Goal: Transaction & Acquisition: Purchase product/service

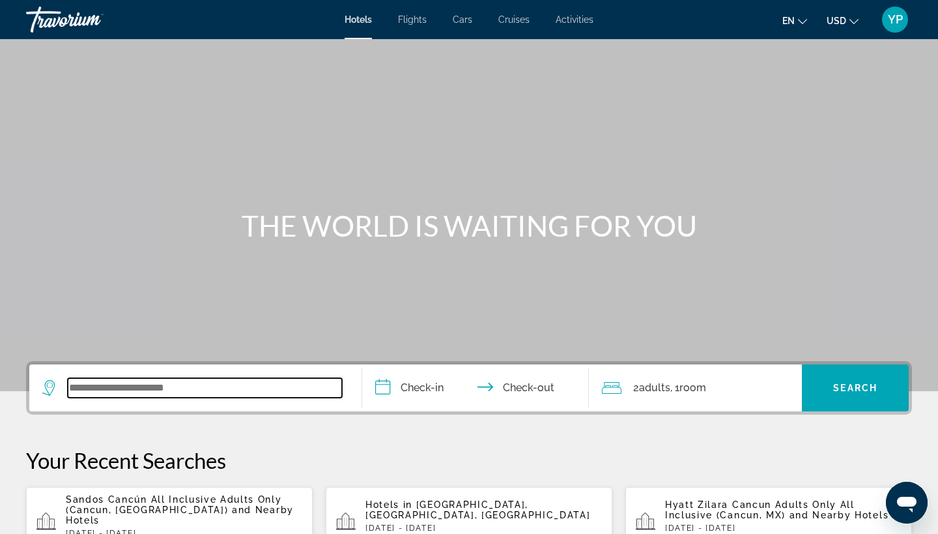
click at [111, 392] on input "Search widget" at bounding box center [205, 388] width 274 height 20
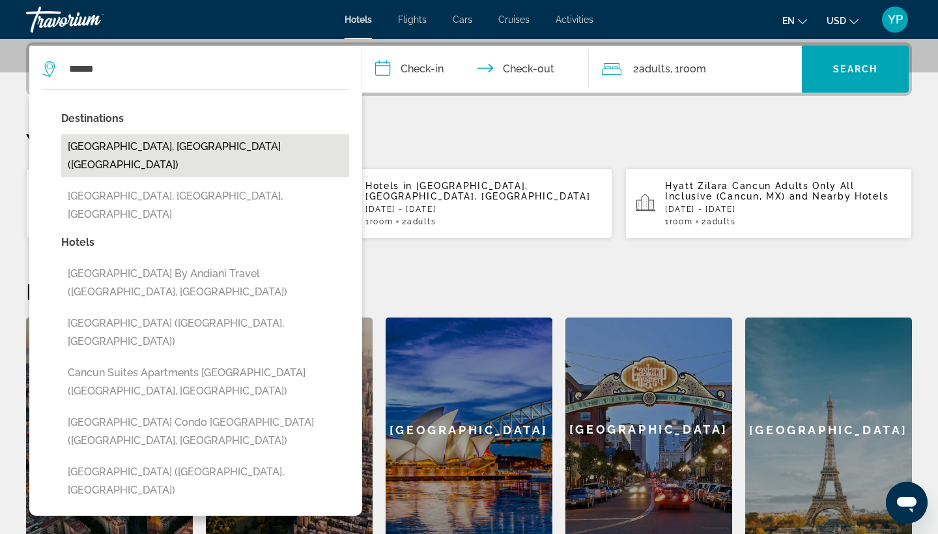
click at [100, 141] on button "[GEOGRAPHIC_DATA], [GEOGRAPHIC_DATA] ([GEOGRAPHIC_DATA])" at bounding box center [205, 155] width 288 height 43
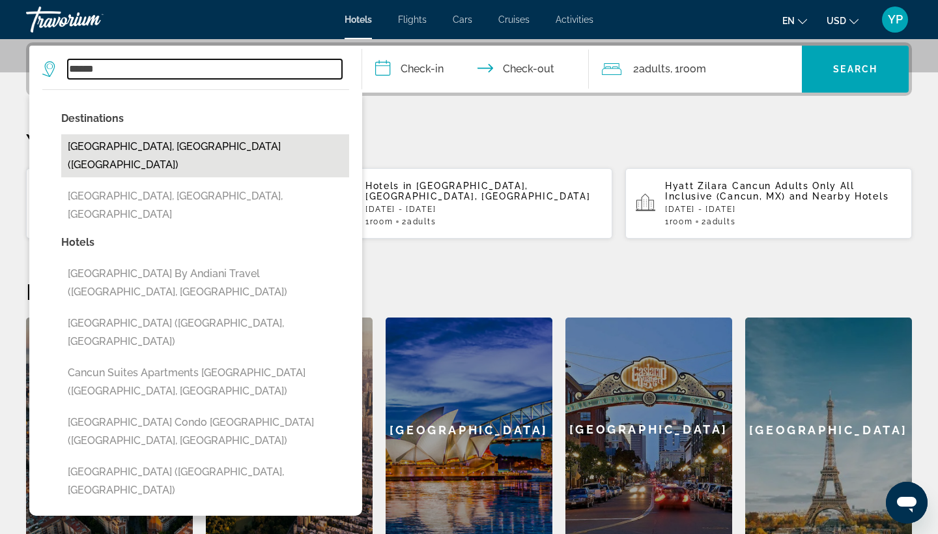
type input "**********"
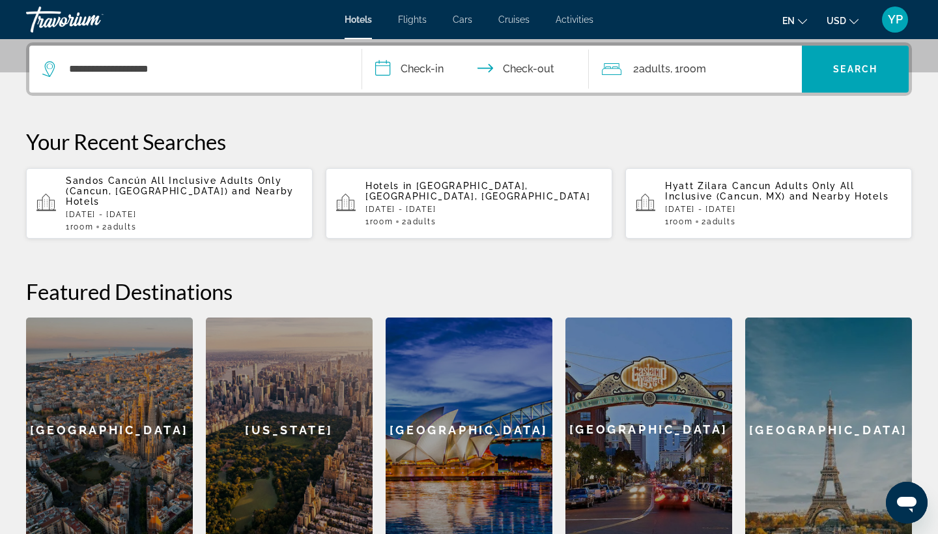
click at [388, 66] on input "**********" at bounding box center [478, 71] width 232 height 51
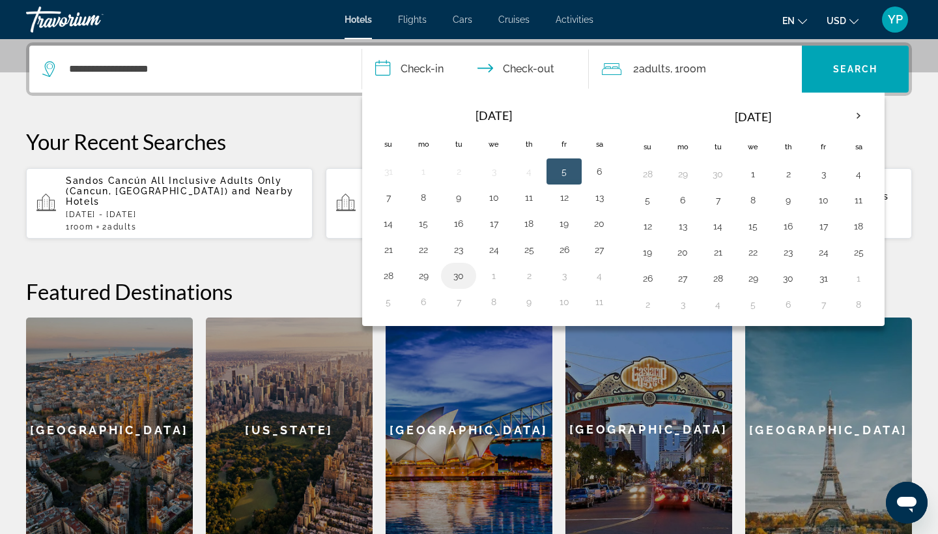
click at [457, 276] on button "30" at bounding box center [458, 275] width 21 height 18
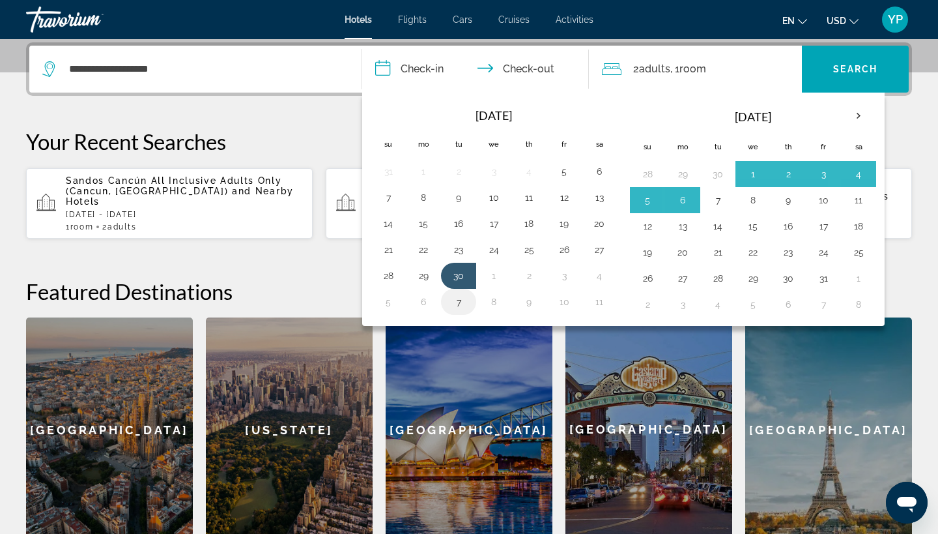
click at [459, 301] on button "7" at bounding box center [458, 302] width 21 height 18
type input "**********"
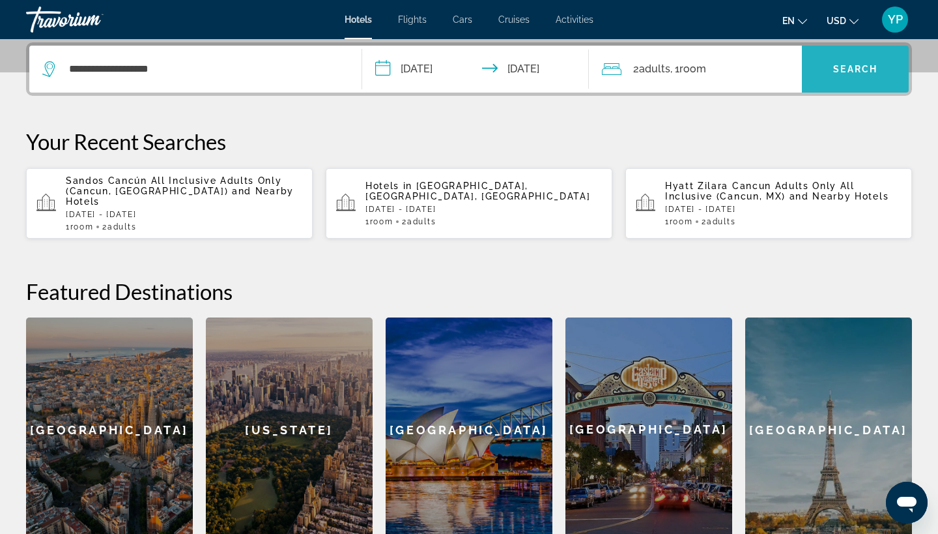
click at [851, 53] on span "Search widget" at bounding box center [855, 69] width 107 height 47
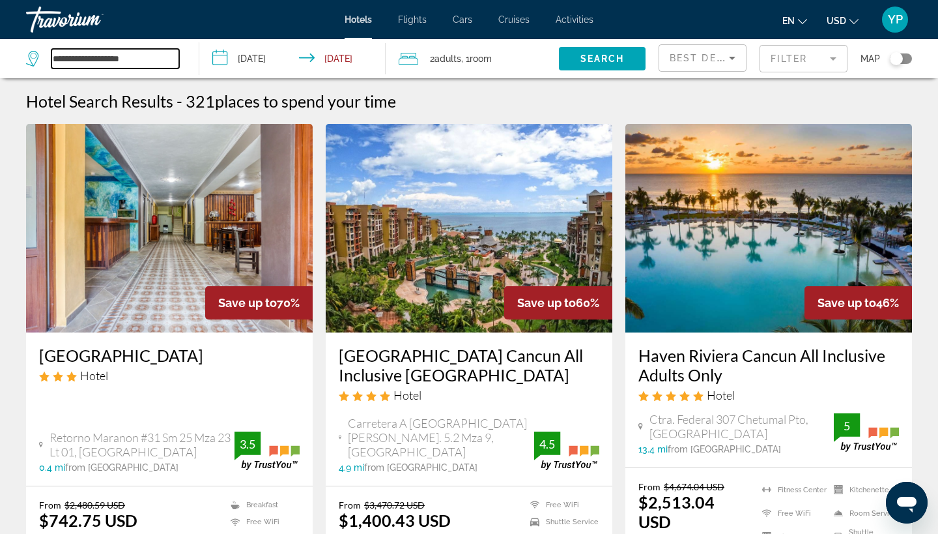
click at [156, 57] on input "**********" at bounding box center [115, 59] width 128 height 20
type input "*"
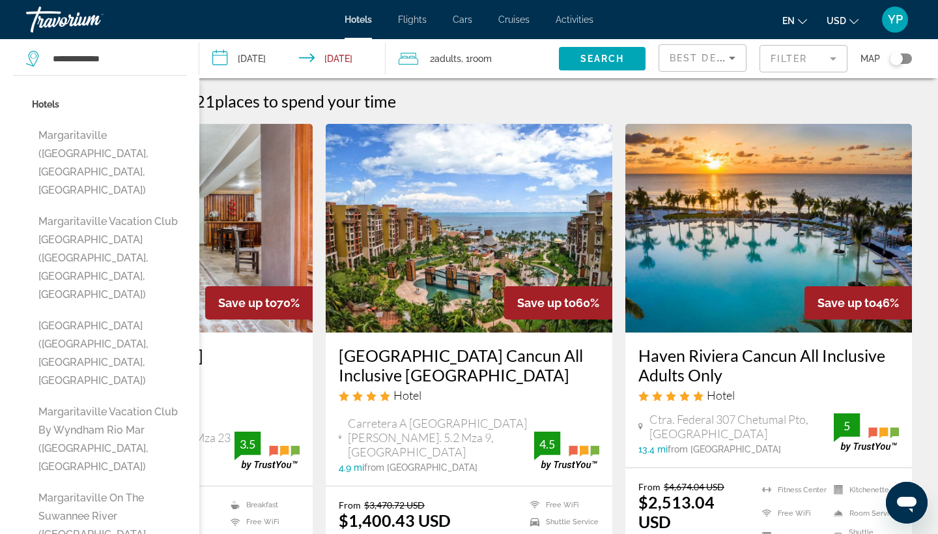
click at [476, 96] on div "Hotel Search Results - 321 places to spend your time" at bounding box center [469, 101] width 886 height 20
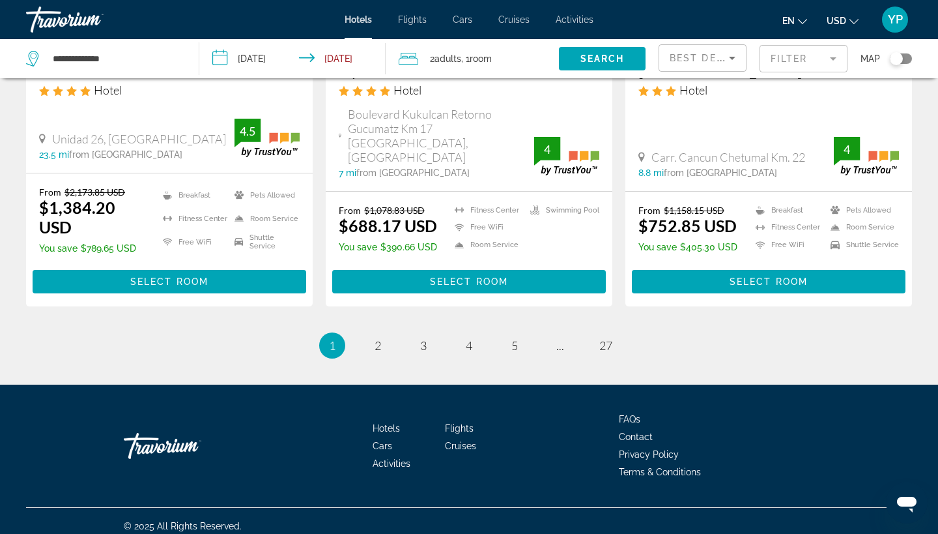
scroll to position [1792, 0]
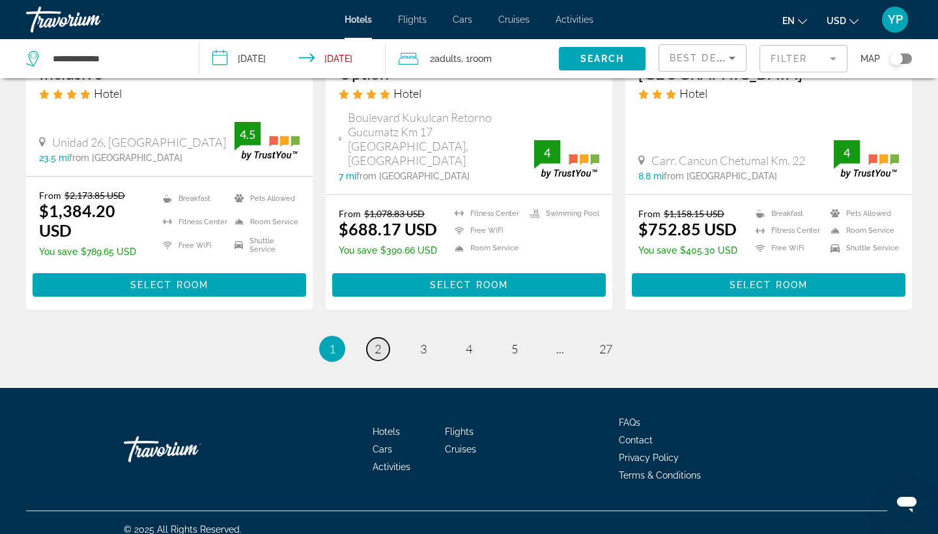
click at [375, 341] on span "2" at bounding box center [378, 348] width 7 height 14
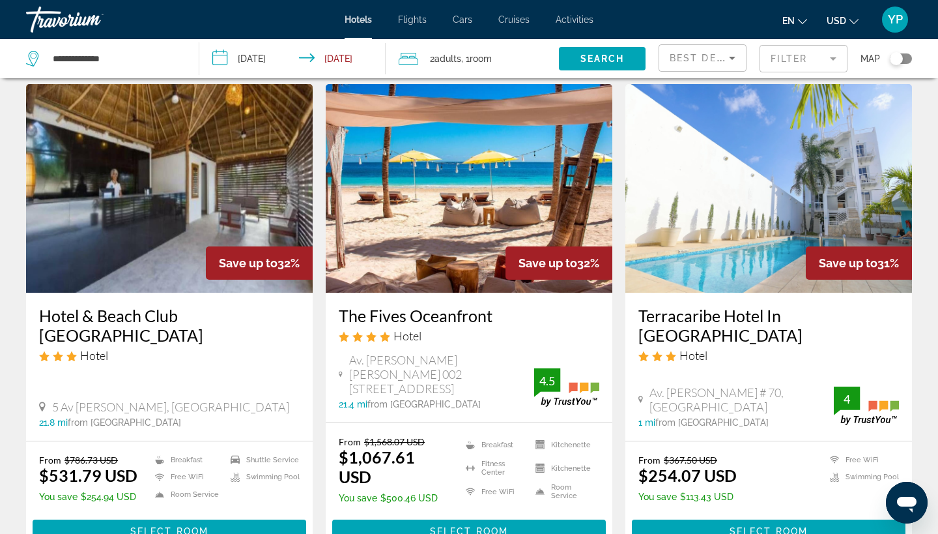
scroll to position [1032, 0]
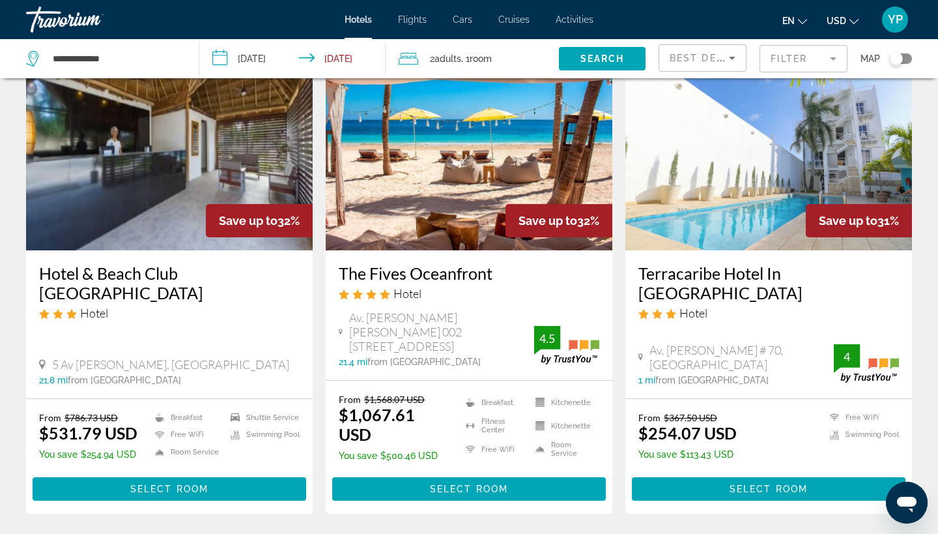
click at [412, 332] on span "Av. [PERSON_NAME] [PERSON_NAME] 002 [STREET_ADDRESS]" at bounding box center [441, 331] width 185 height 43
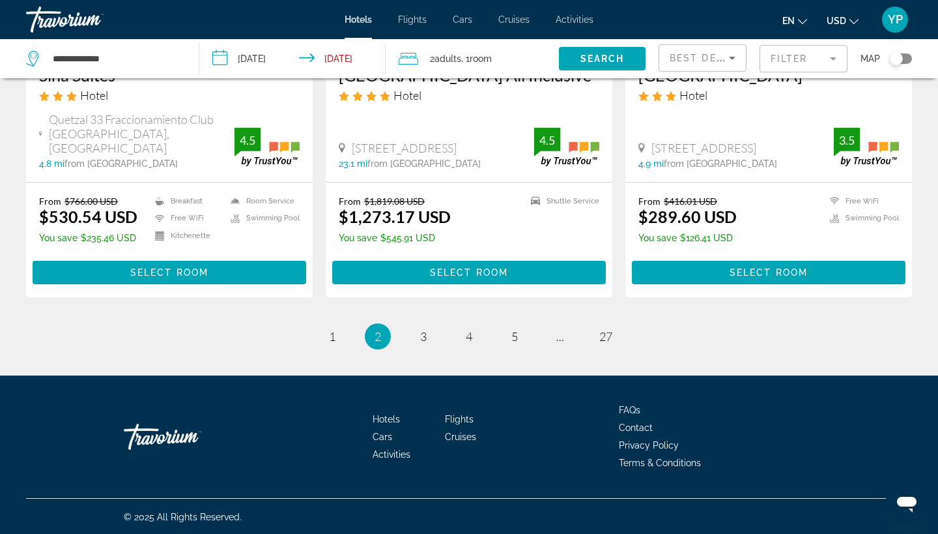
scroll to position [1722, 0]
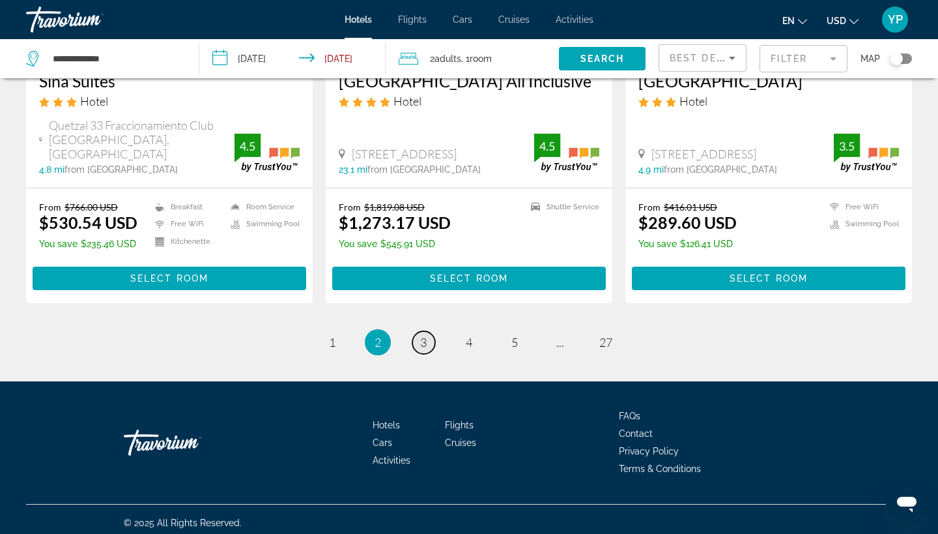
click at [425, 336] on span "3" at bounding box center [423, 342] width 7 height 14
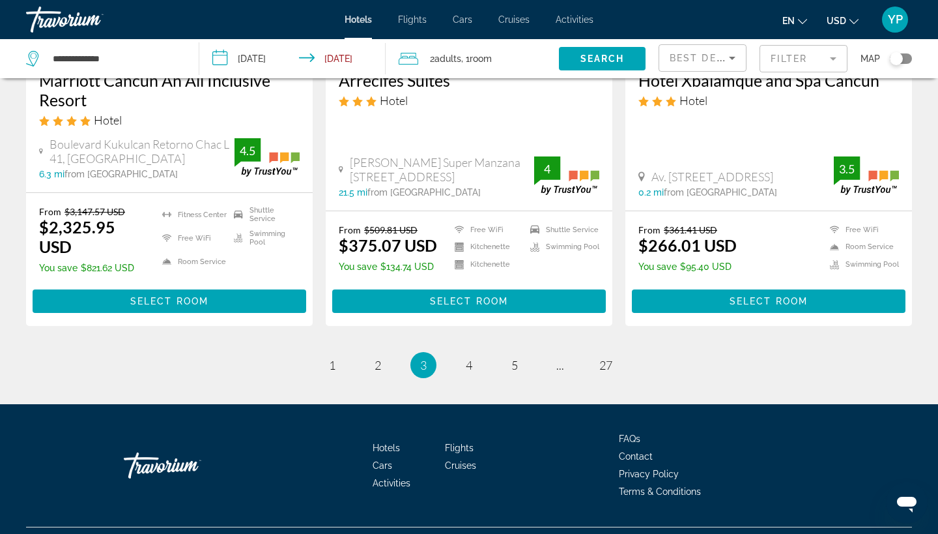
scroll to position [1757, 0]
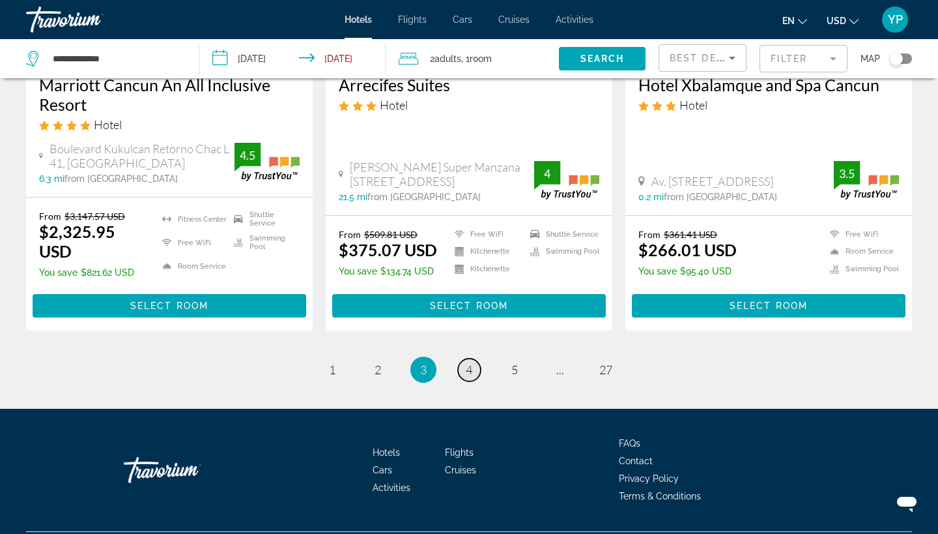
click at [470, 362] on span "4" at bounding box center [469, 369] width 7 height 14
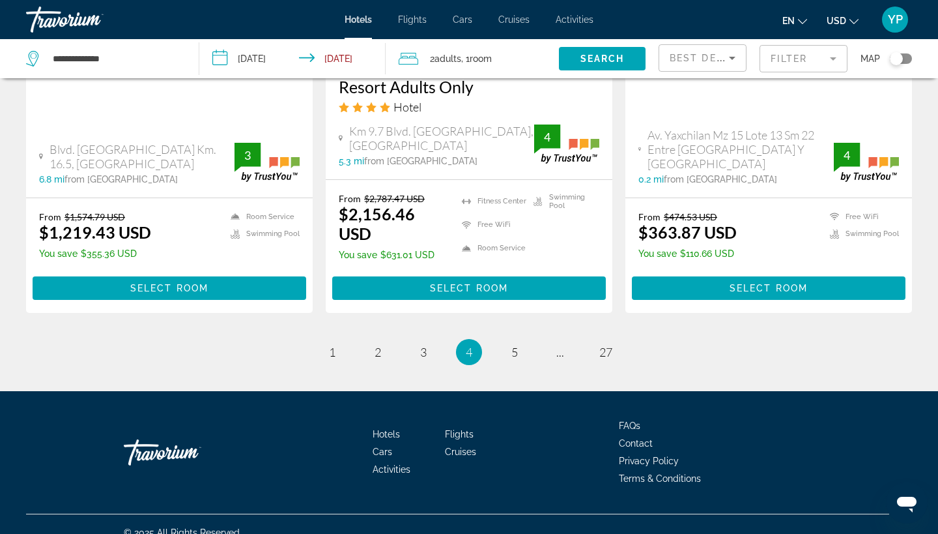
scroll to position [1795, 0]
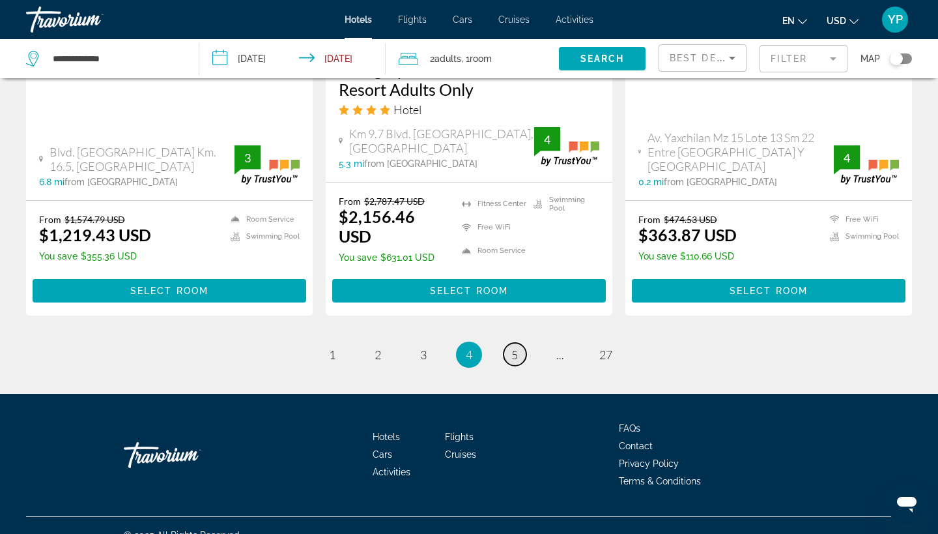
click at [515, 347] on span "5" at bounding box center [514, 354] width 7 height 14
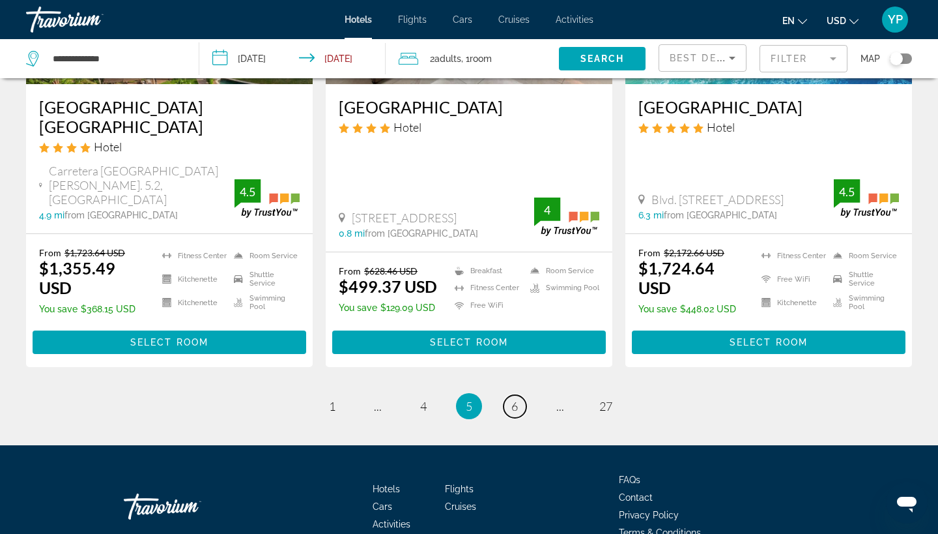
scroll to position [1809, 0]
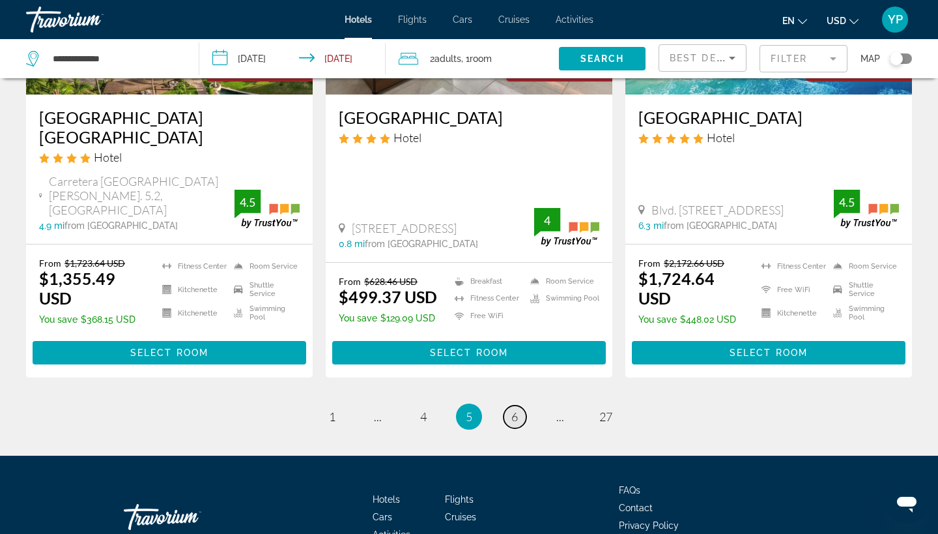
click at [523, 405] on link "page 6" at bounding box center [515, 416] width 23 height 23
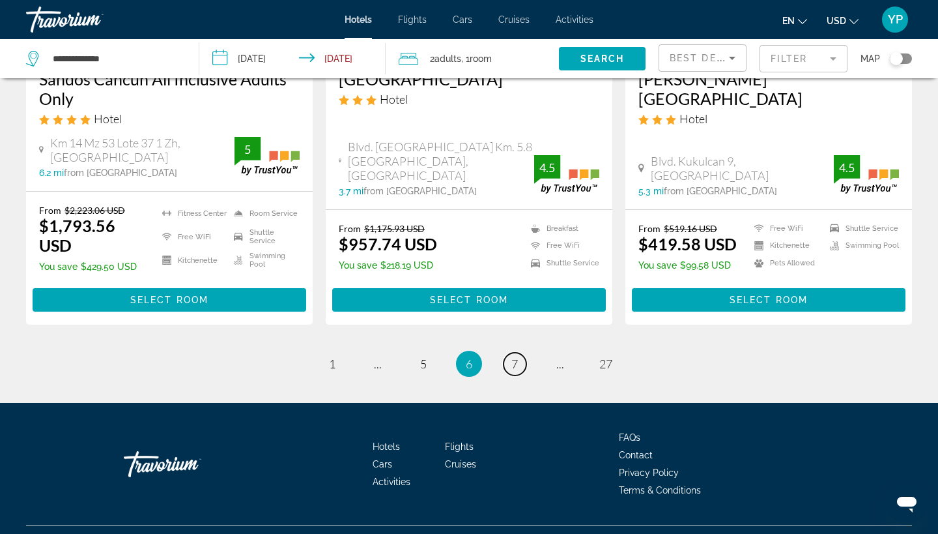
scroll to position [1813, 0]
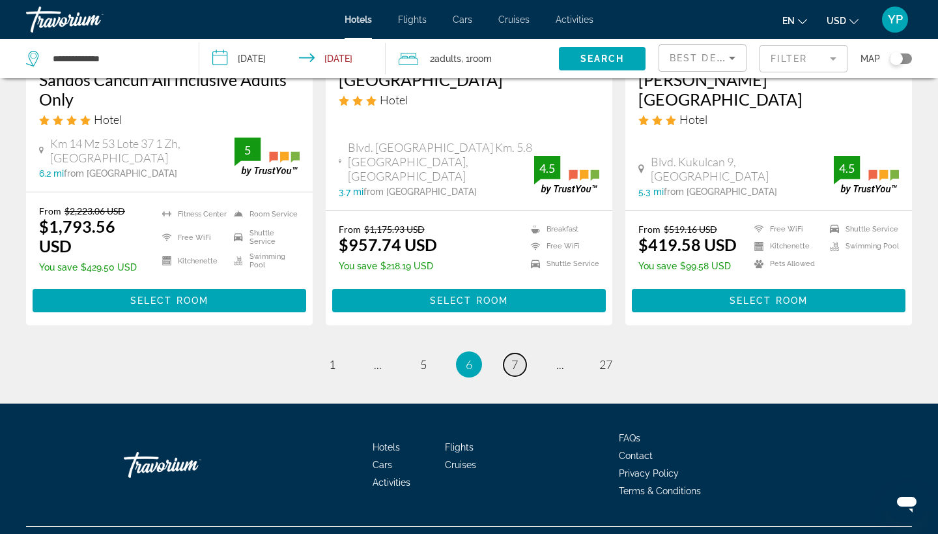
click at [515, 357] on span "7" at bounding box center [514, 364] width 7 height 14
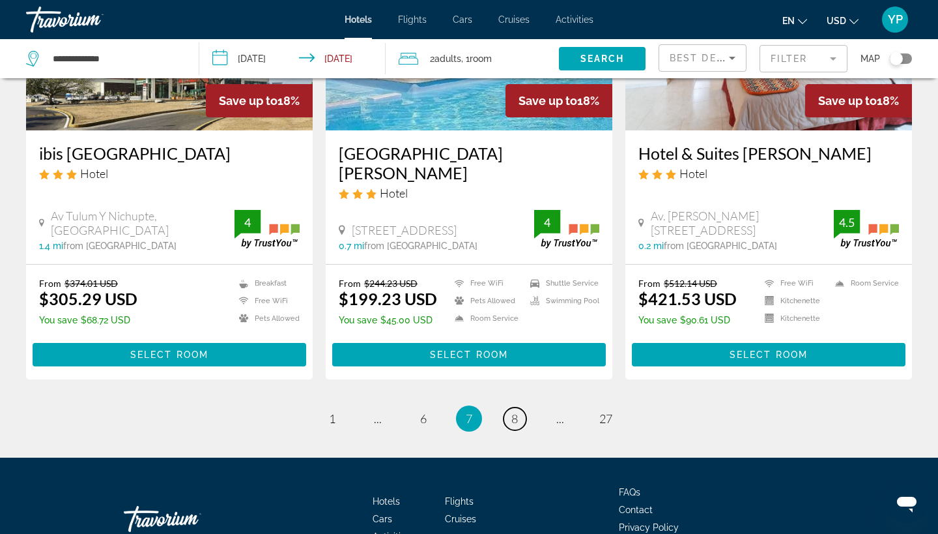
scroll to position [1805, 0]
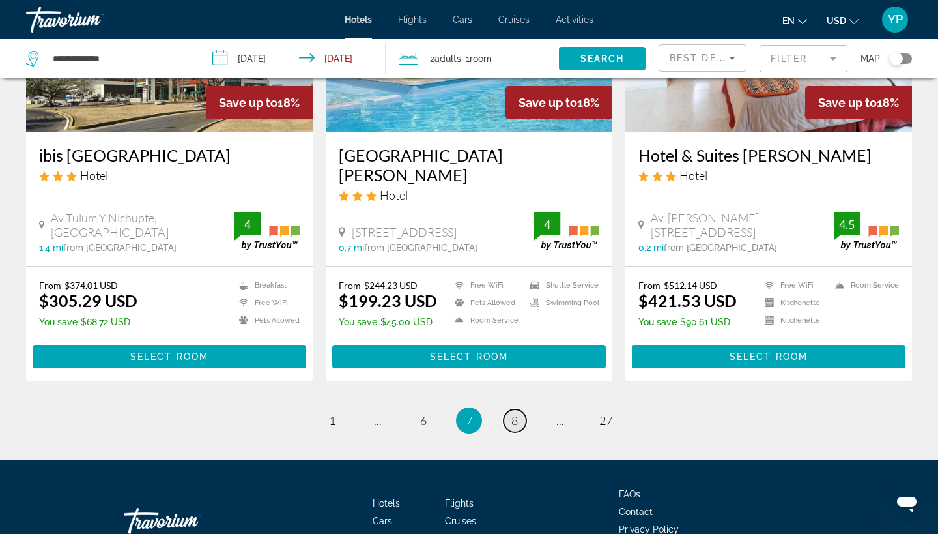
click at [512, 413] on span "8" at bounding box center [514, 420] width 7 height 14
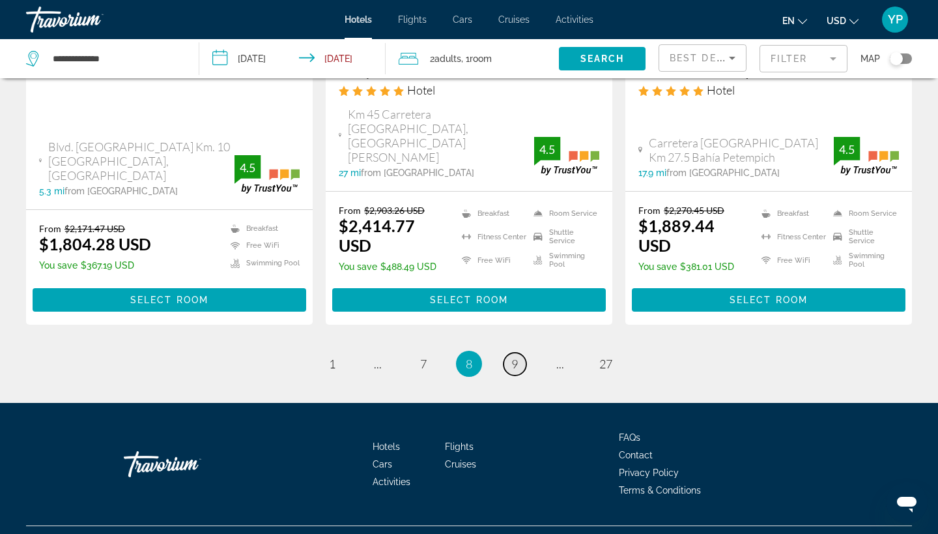
scroll to position [1856, 0]
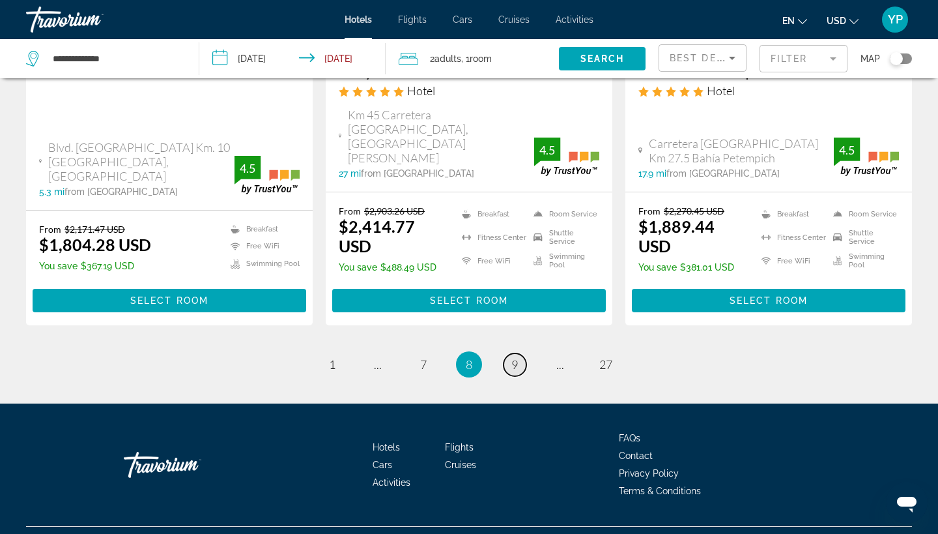
click at [510, 353] on link "page 9" at bounding box center [515, 364] width 23 height 23
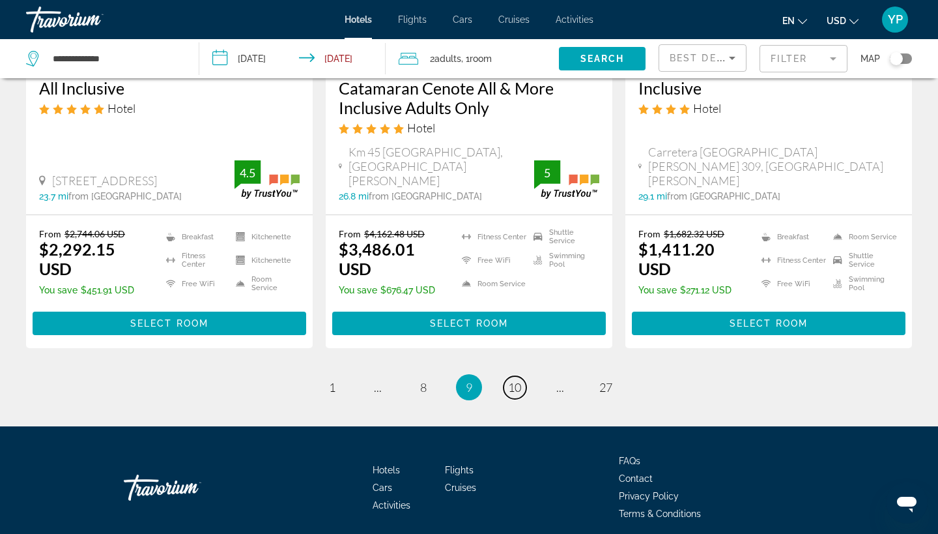
scroll to position [1796, 0]
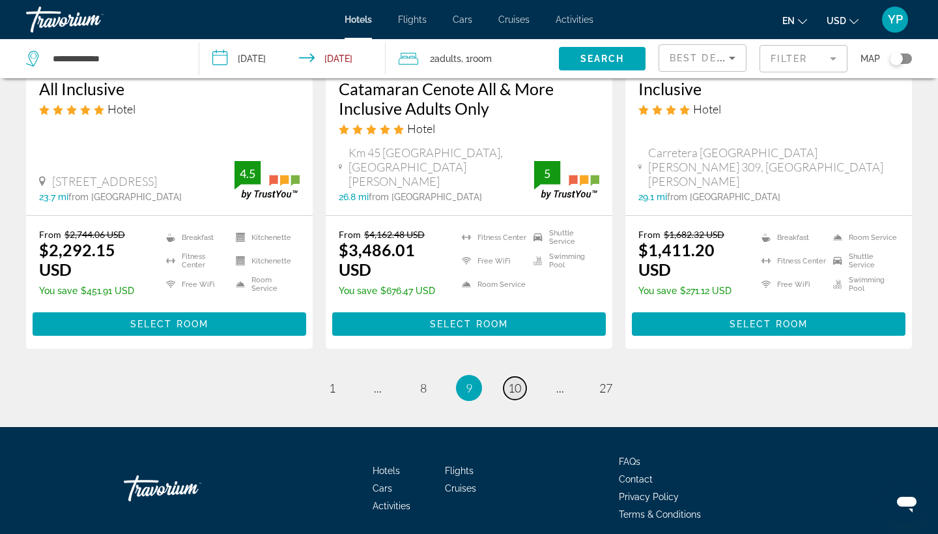
click at [517, 380] on span "10" at bounding box center [514, 387] width 13 height 14
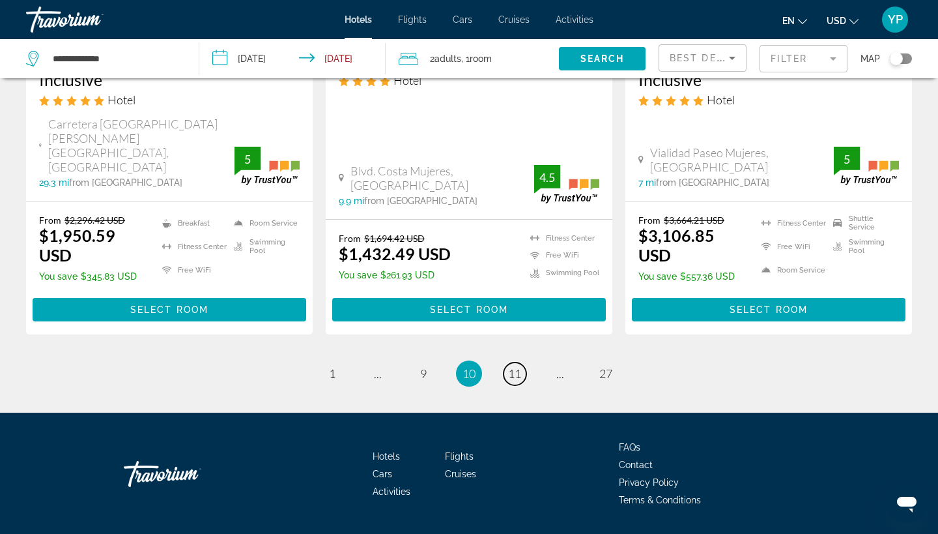
scroll to position [1803, 0]
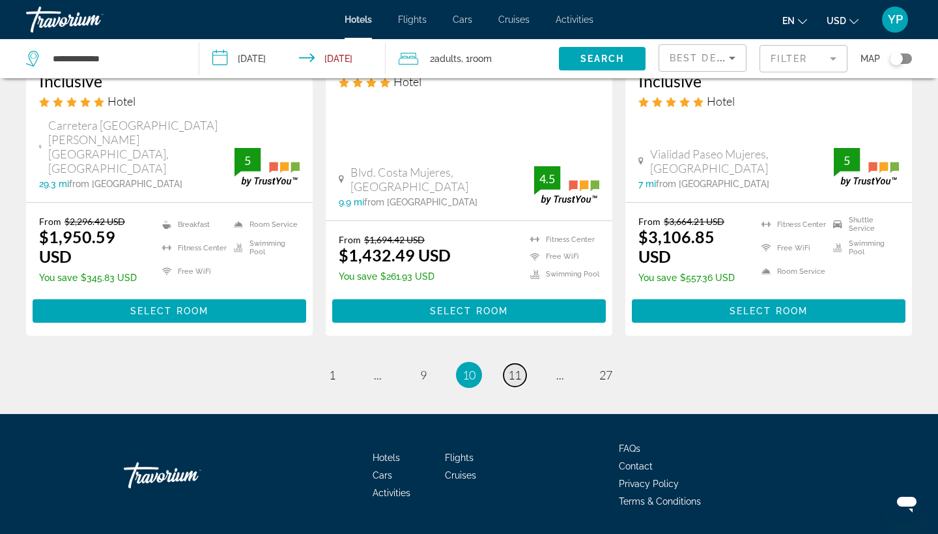
click at [517, 367] on span "11" at bounding box center [514, 374] width 13 height 14
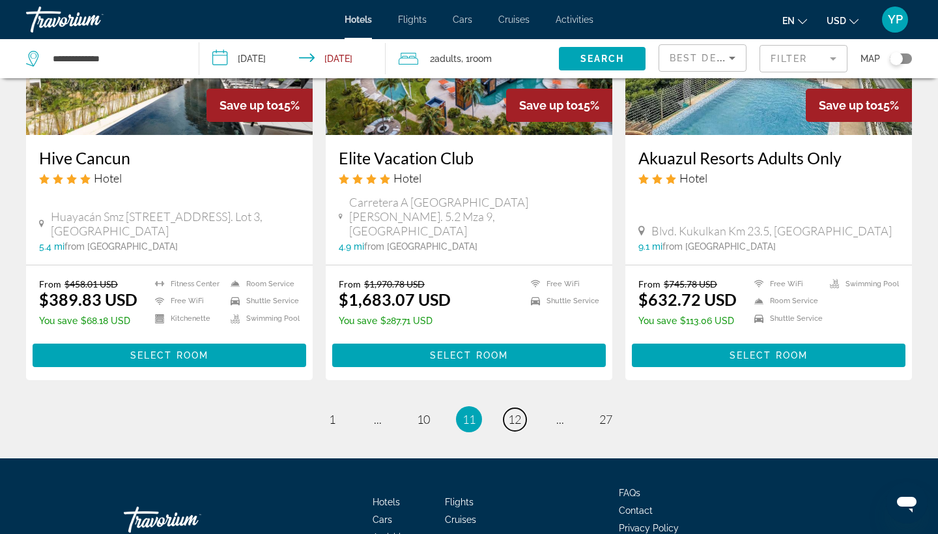
scroll to position [1830, 0]
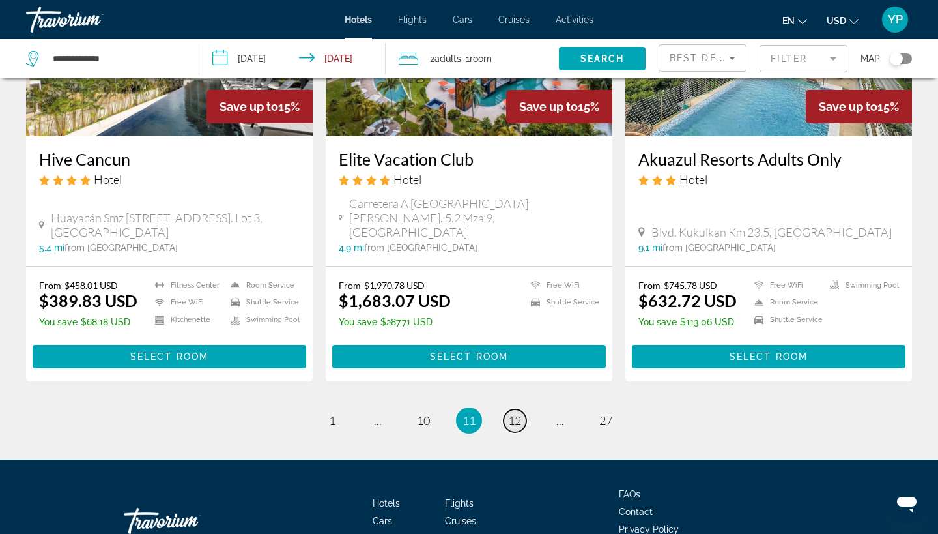
click at [517, 413] on span "12" at bounding box center [514, 420] width 13 height 14
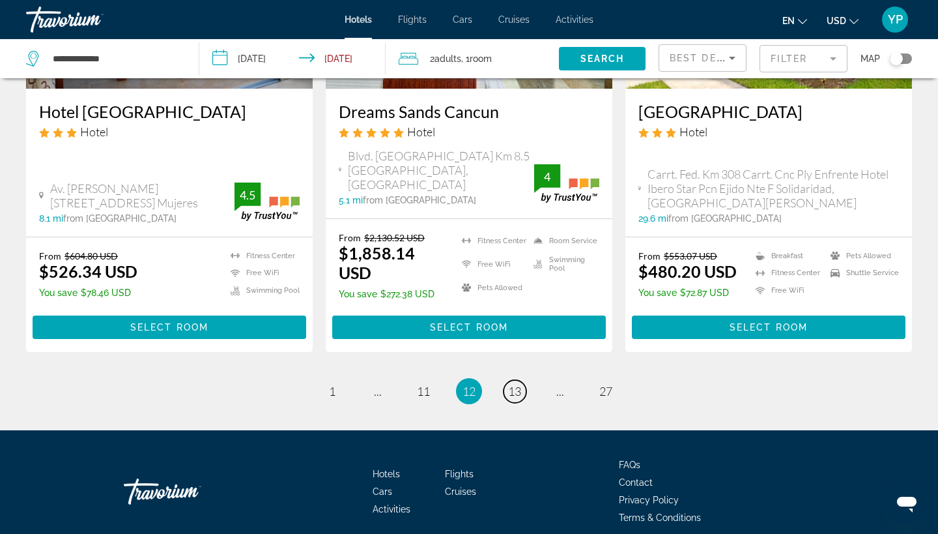
scroll to position [1795, 0]
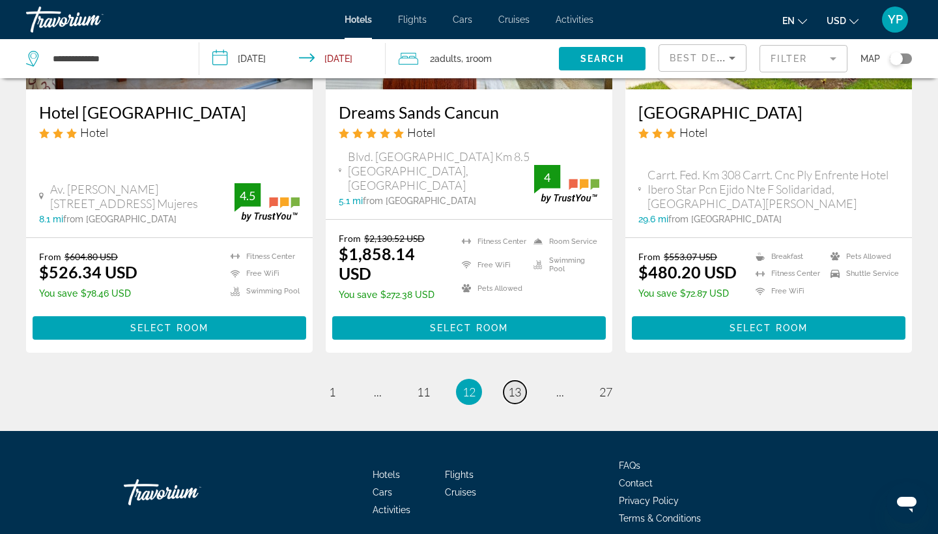
click at [515, 384] on span "13" at bounding box center [514, 391] width 13 height 14
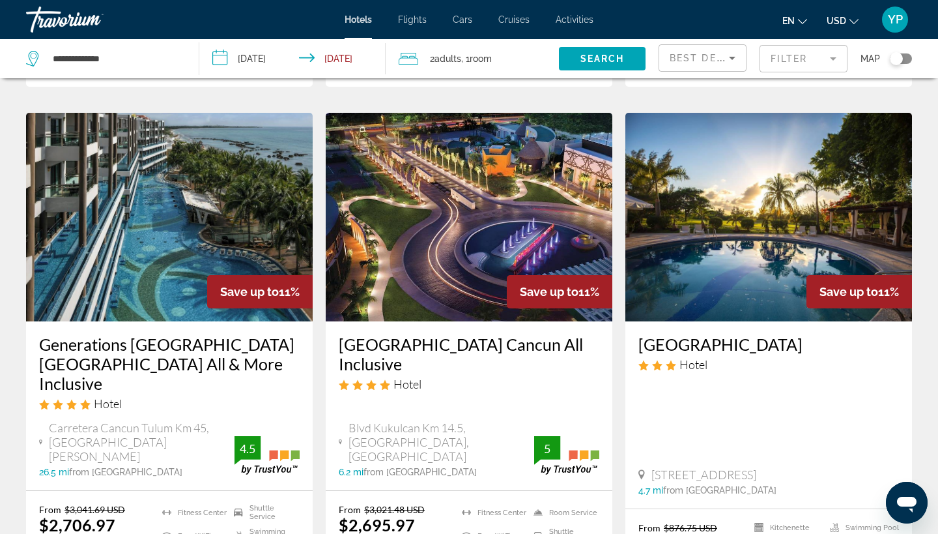
scroll to position [1500, 0]
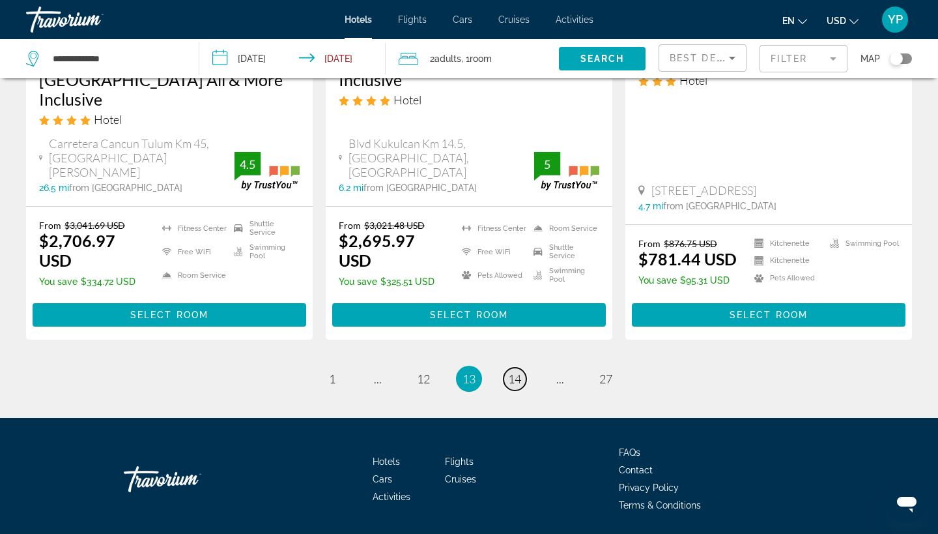
click at [515, 371] on span "14" at bounding box center [514, 378] width 13 height 14
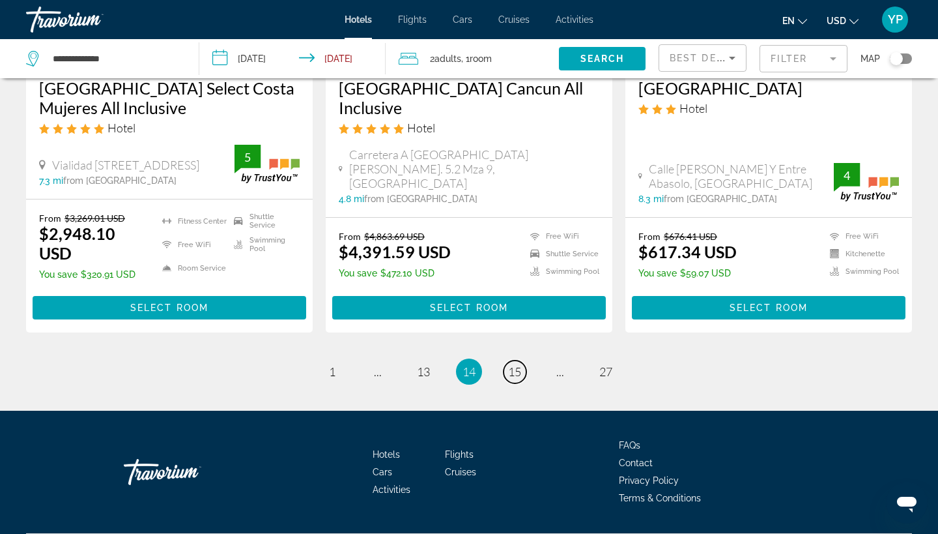
scroll to position [1800, 0]
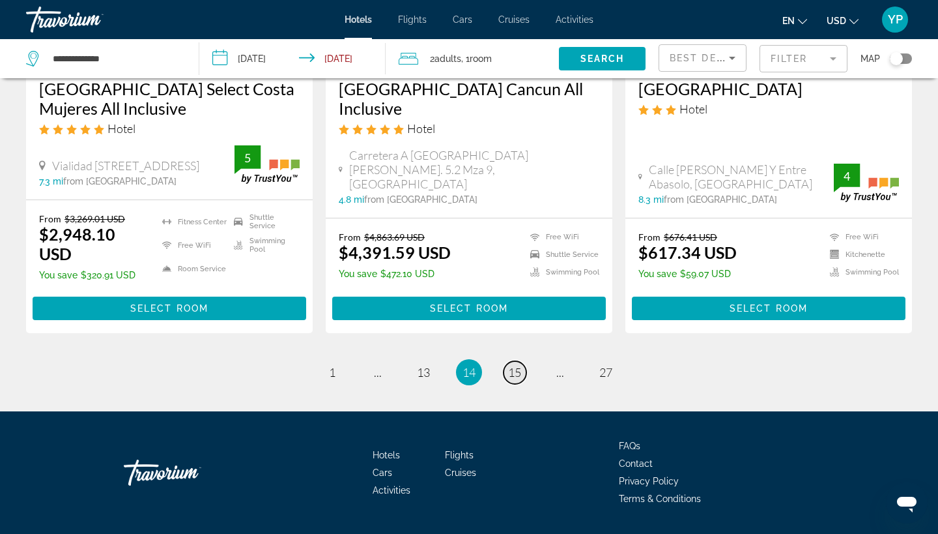
click at [515, 365] on span "15" at bounding box center [514, 372] width 13 height 14
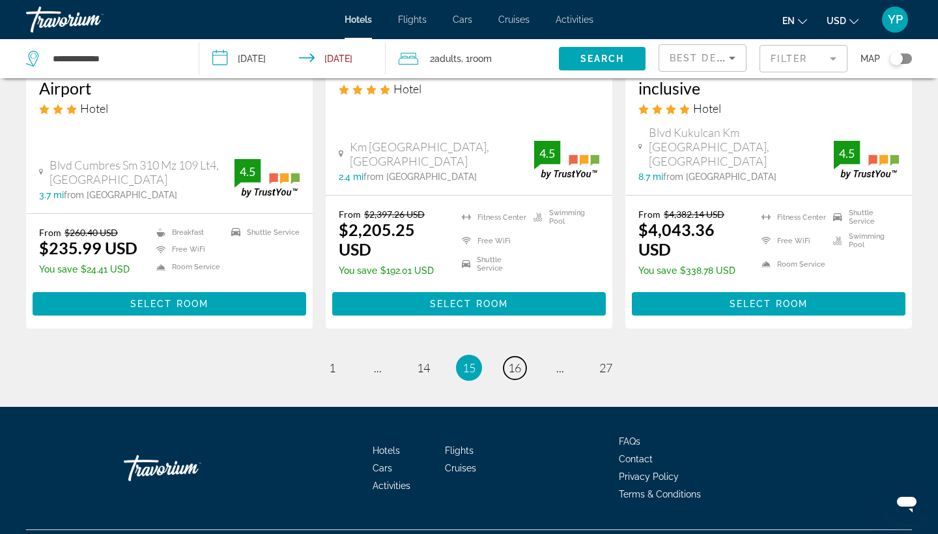
scroll to position [1757, 0]
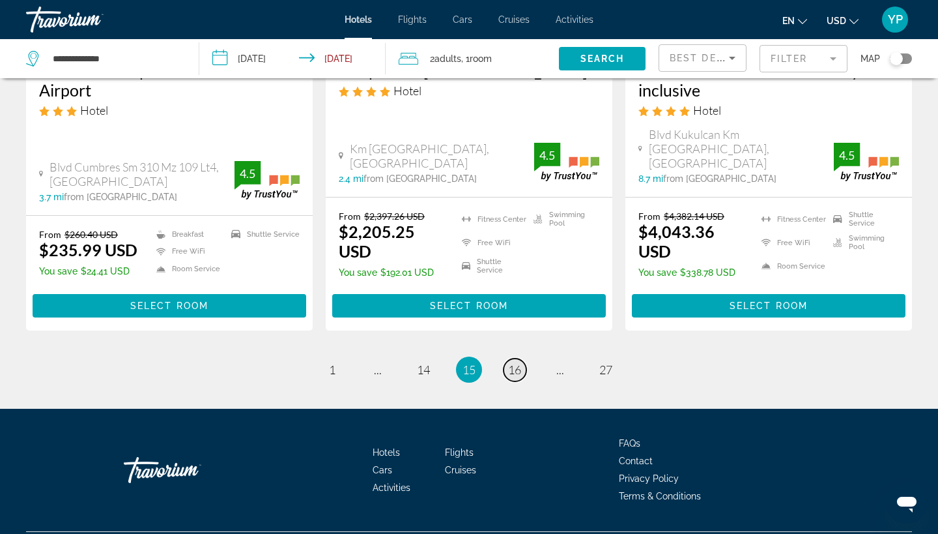
click at [515, 362] on span "16" at bounding box center [514, 369] width 13 height 14
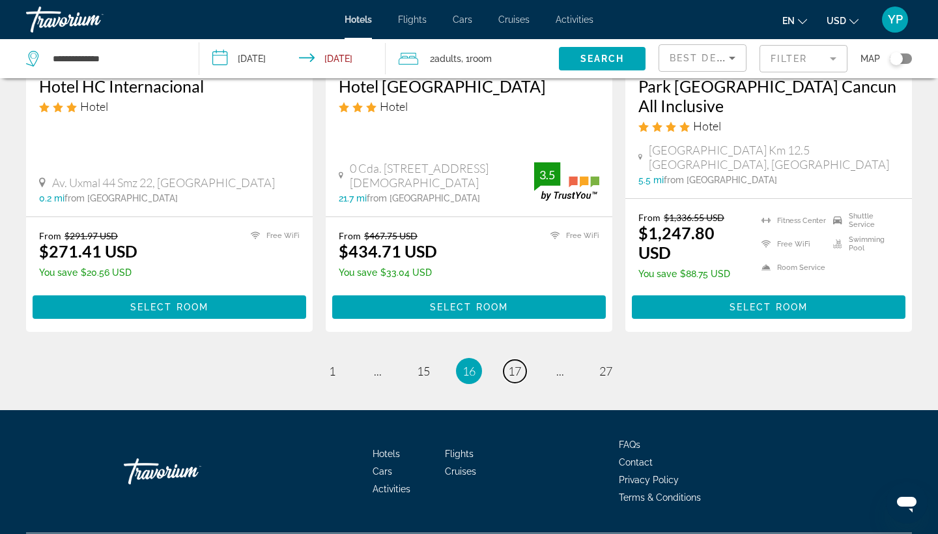
scroll to position [1745, 0]
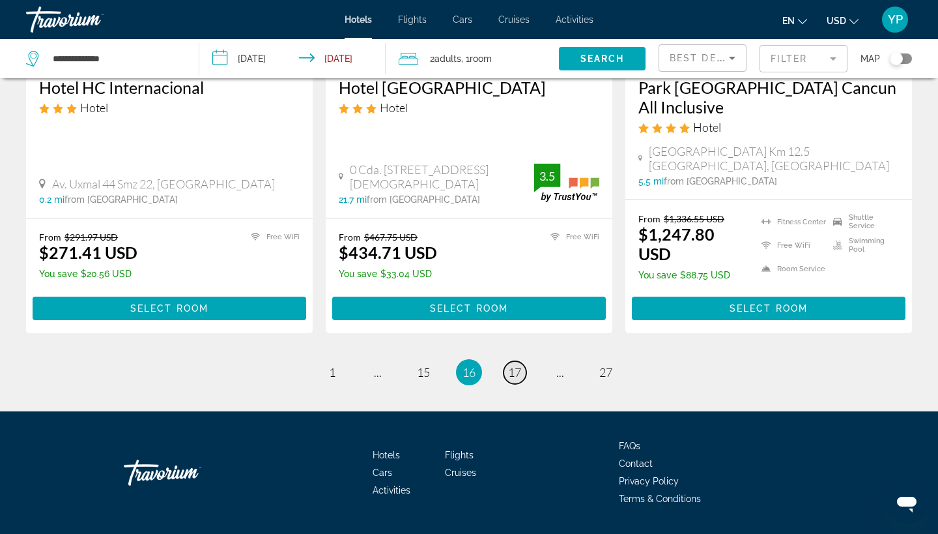
click at [515, 365] on span "17" at bounding box center [514, 372] width 13 height 14
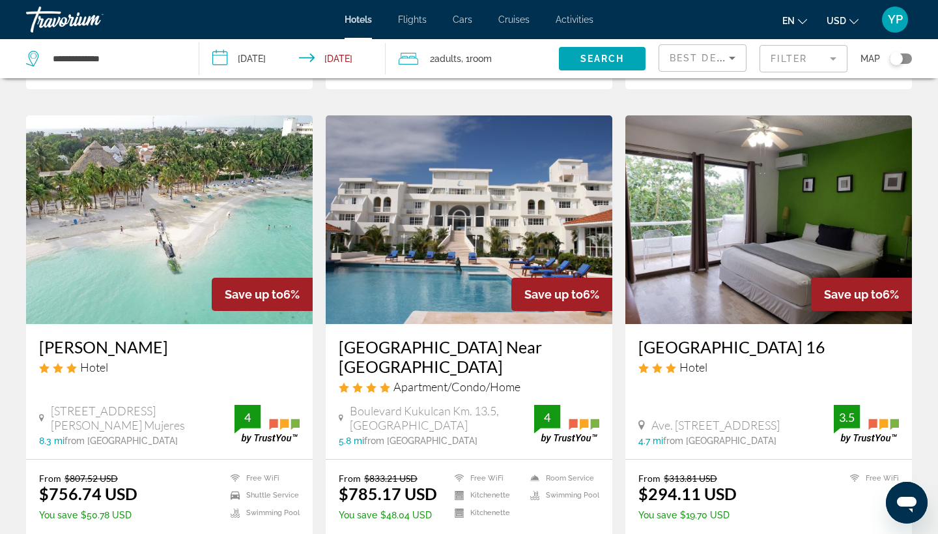
scroll to position [500, 0]
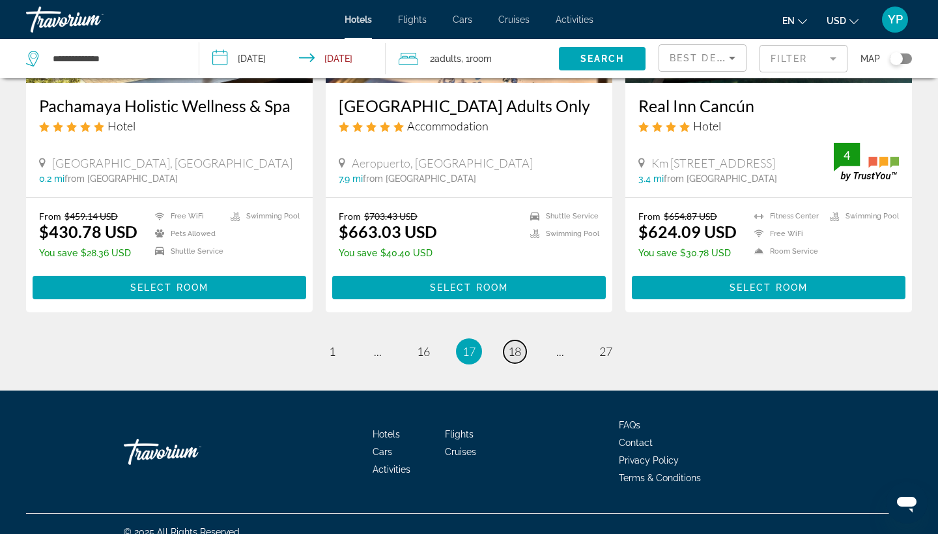
click at [515, 340] on link "page 18" at bounding box center [515, 351] width 23 height 23
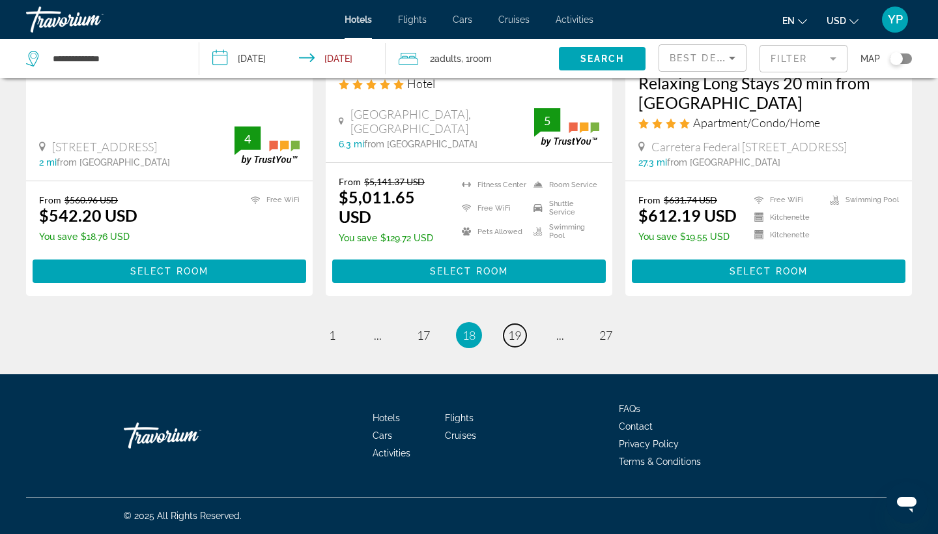
scroll to position [1825, 0]
click at [515, 339] on span "19" at bounding box center [514, 335] width 13 height 14
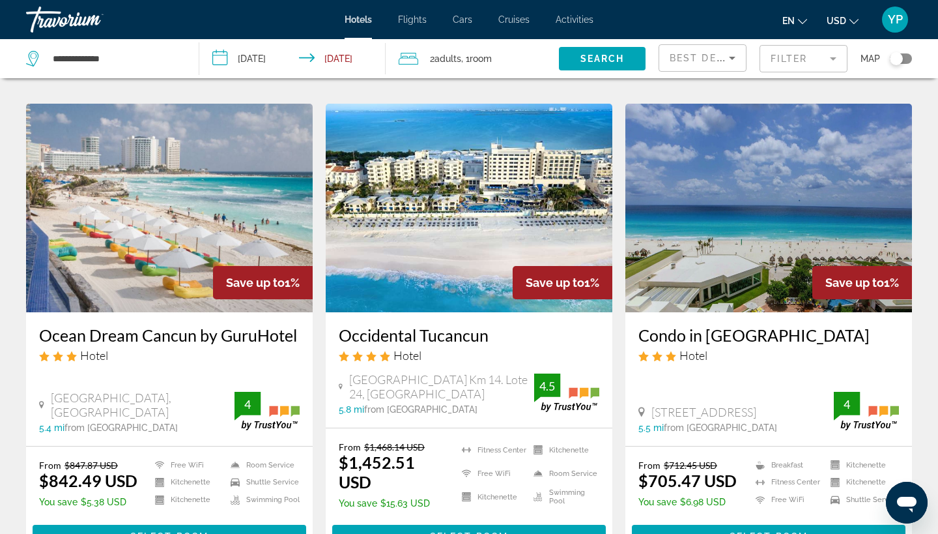
scroll to position [1446, 0]
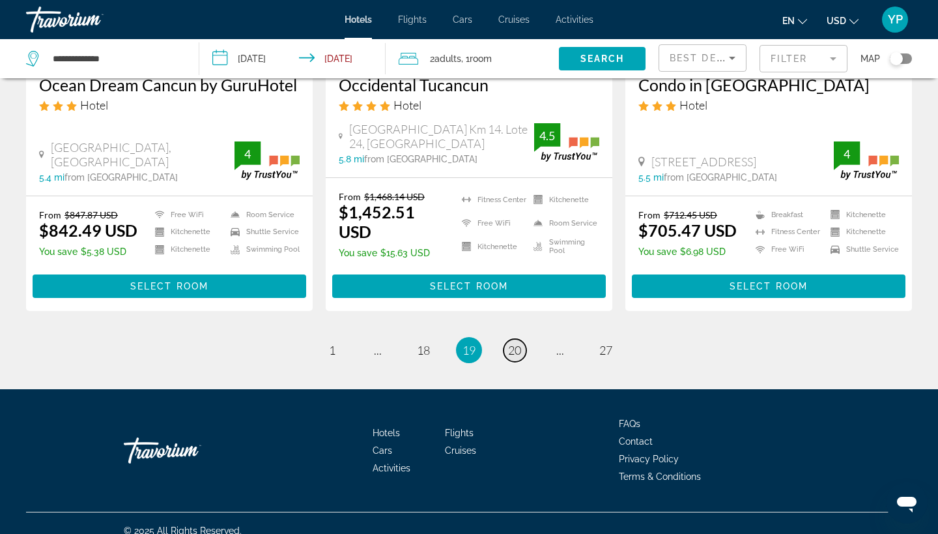
click at [515, 343] on span "20" at bounding box center [514, 350] width 13 height 14
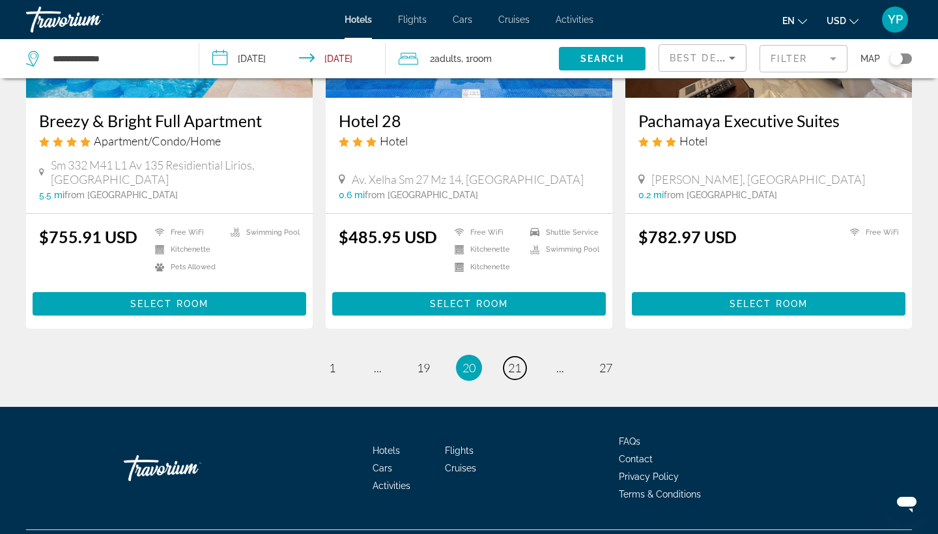
scroll to position [1743, 0]
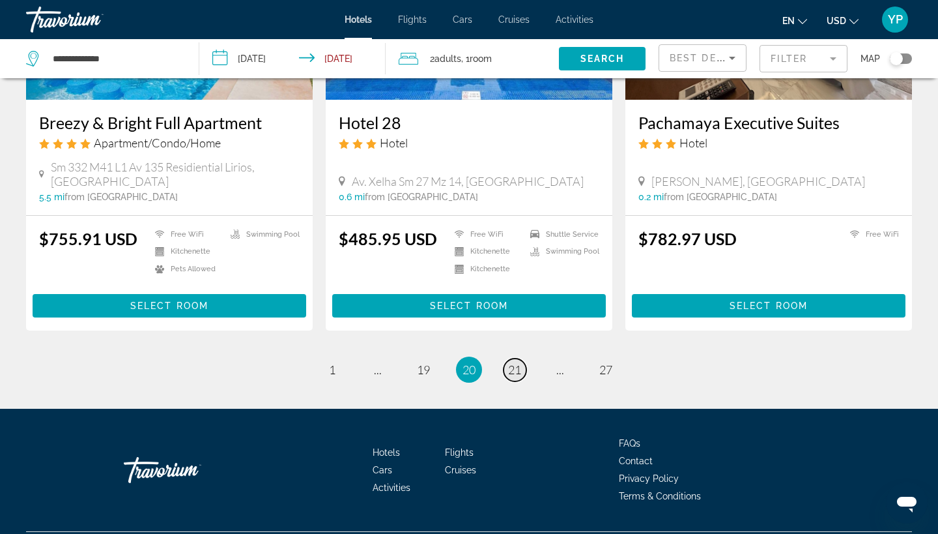
click at [519, 362] on span "21" at bounding box center [514, 369] width 13 height 14
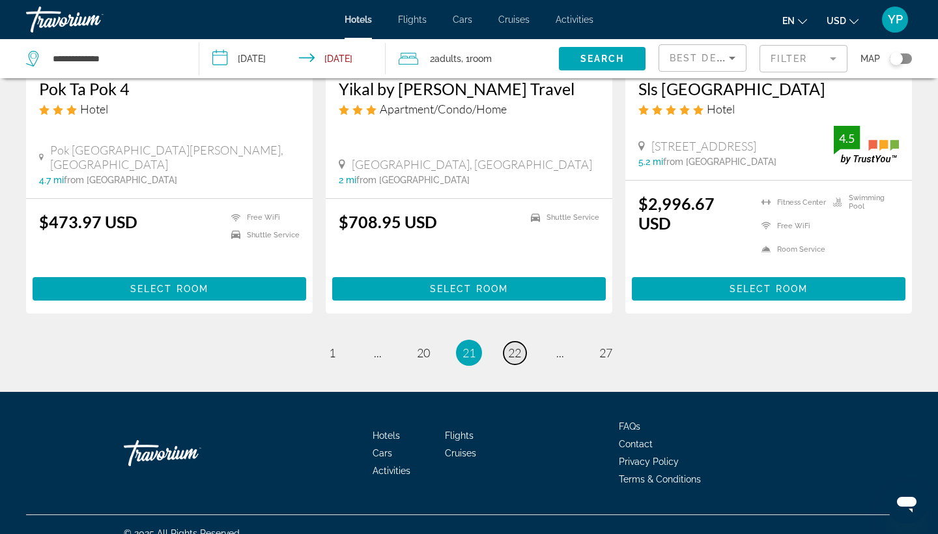
click at [519, 345] on span "22" at bounding box center [514, 352] width 13 height 14
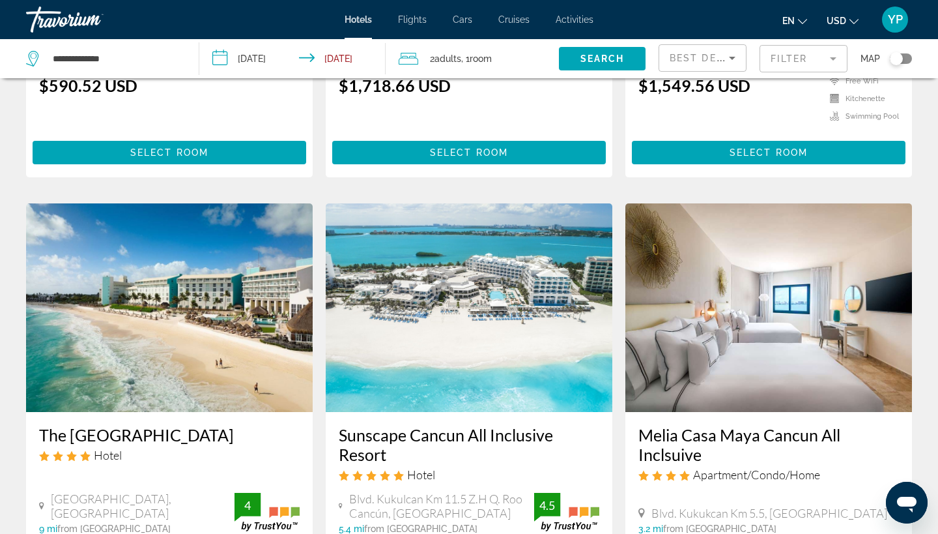
scroll to position [1395, 0]
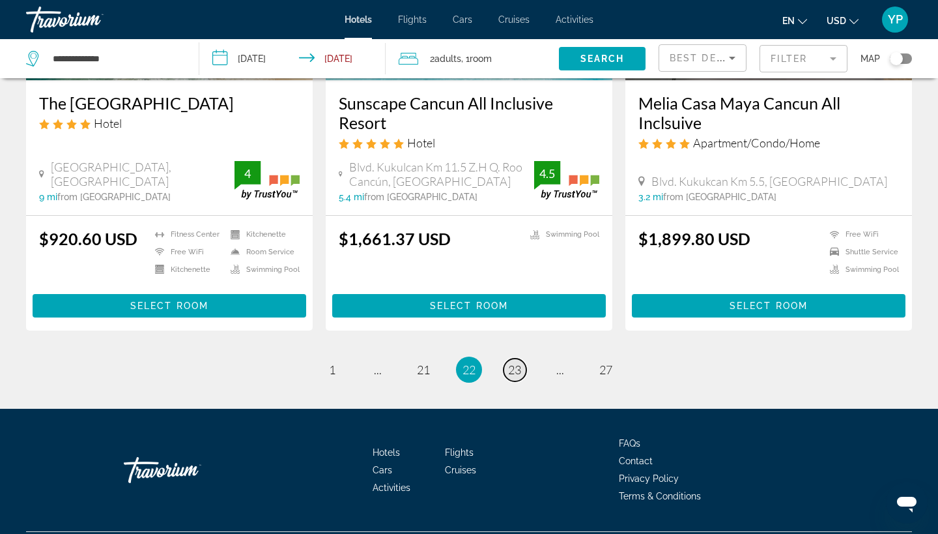
click at [519, 362] on span "23" at bounding box center [514, 369] width 13 height 14
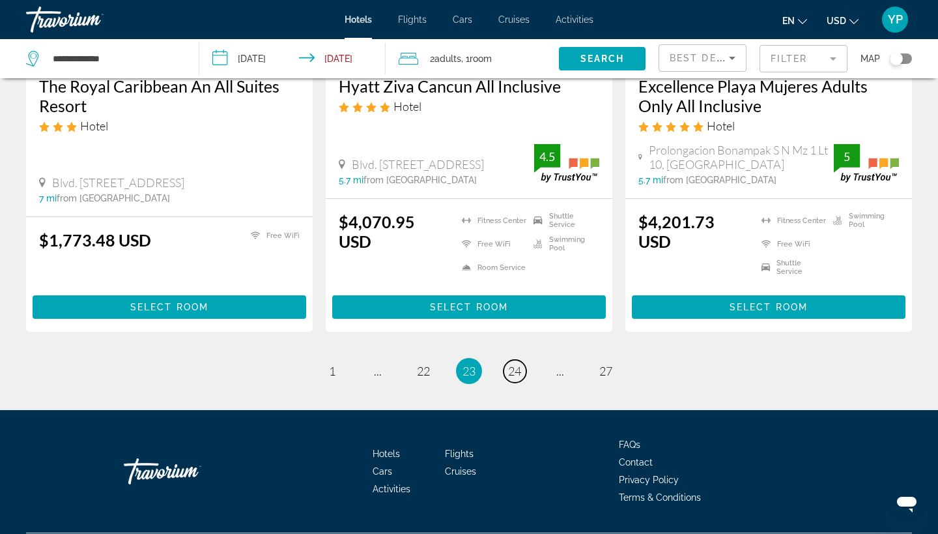
scroll to position [1829, 0]
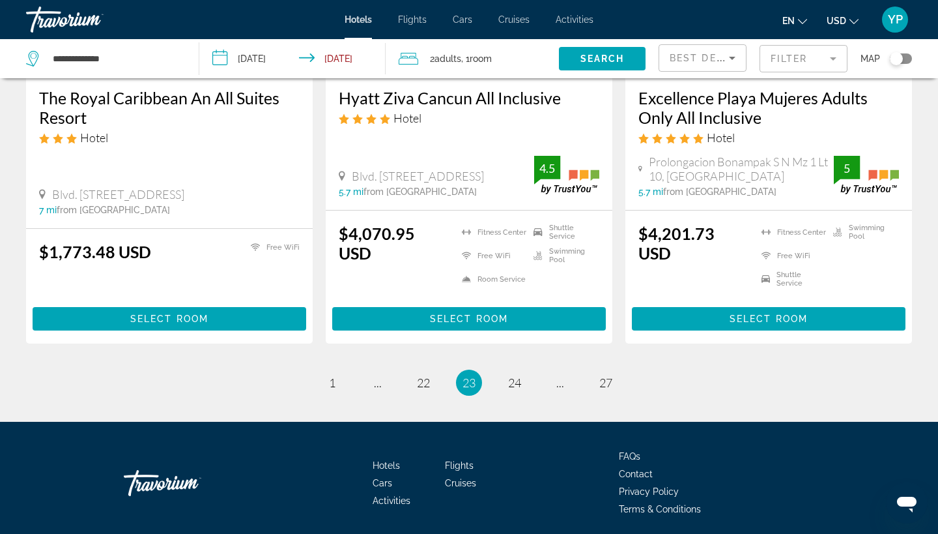
click at [517, 375] on span "24" at bounding box center [514, 382] width 13 height 14
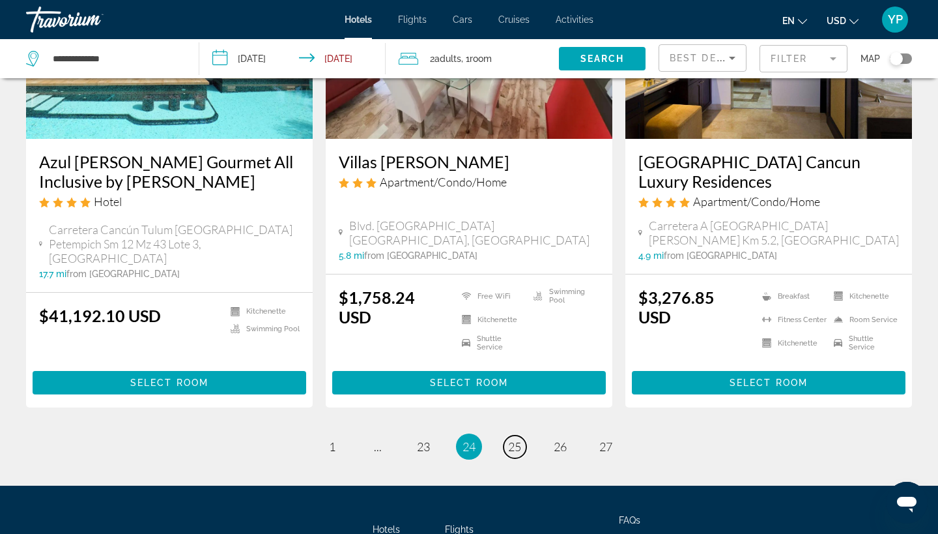
scroll to position [1735, 0]
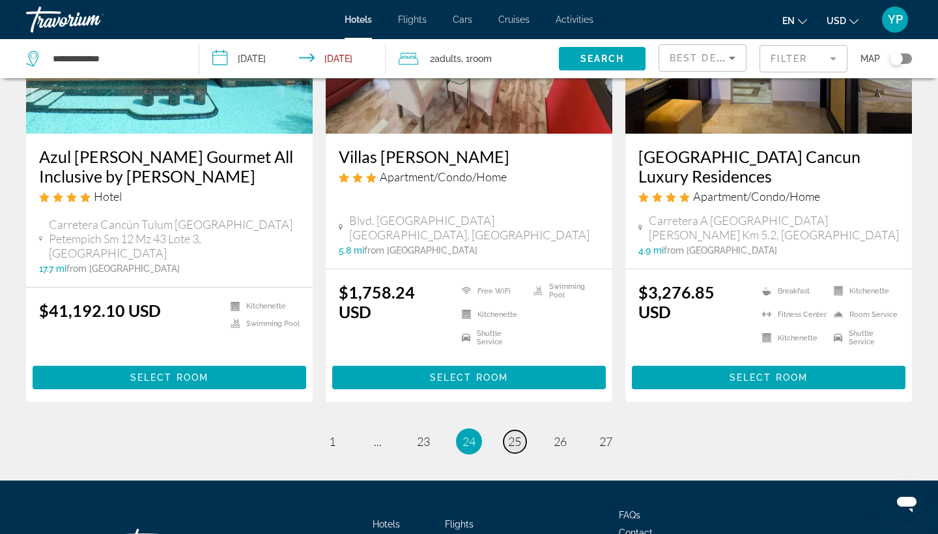
click at [511, 434] on span "25" at bounding box center [514, 441] width 13 height 14
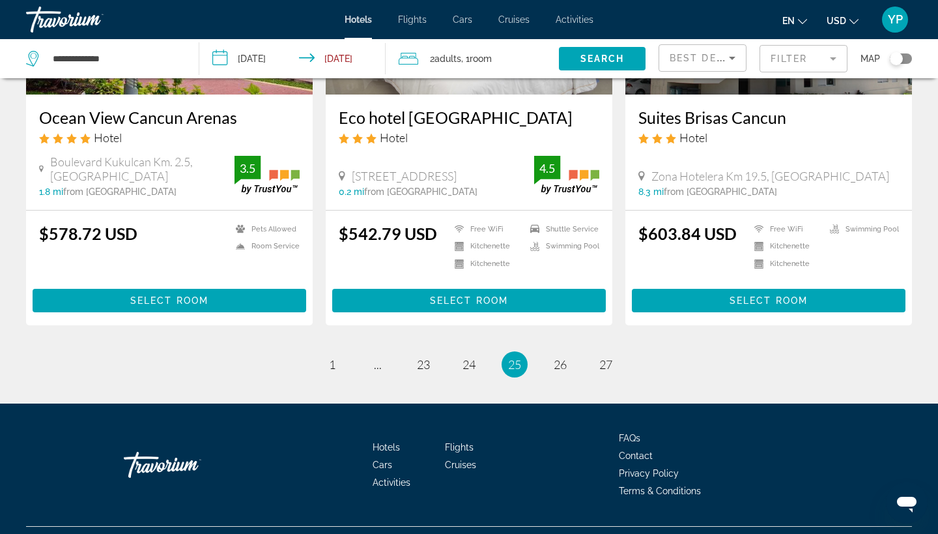
scroll to position [1705, 0]
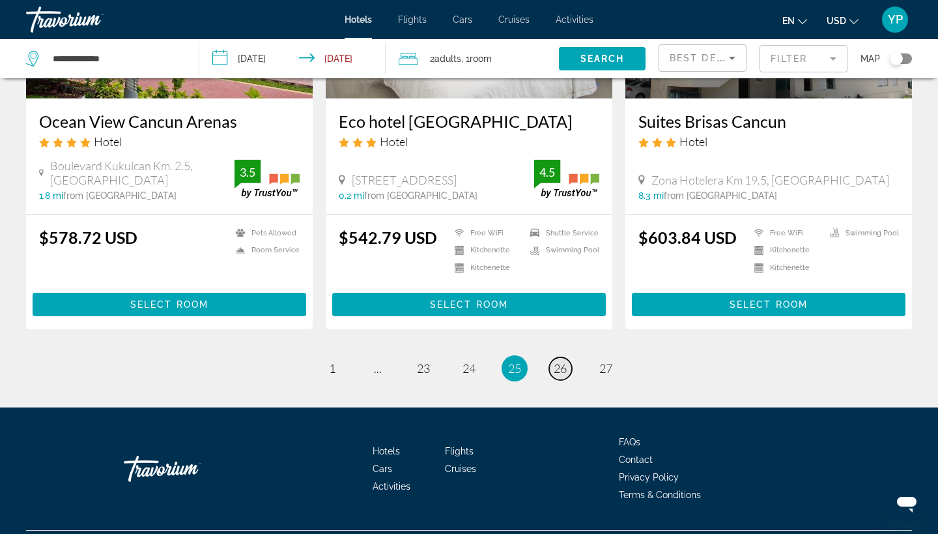
click at [564, 361] on span "26" at bounding box center [560, 368] width 13 height 14
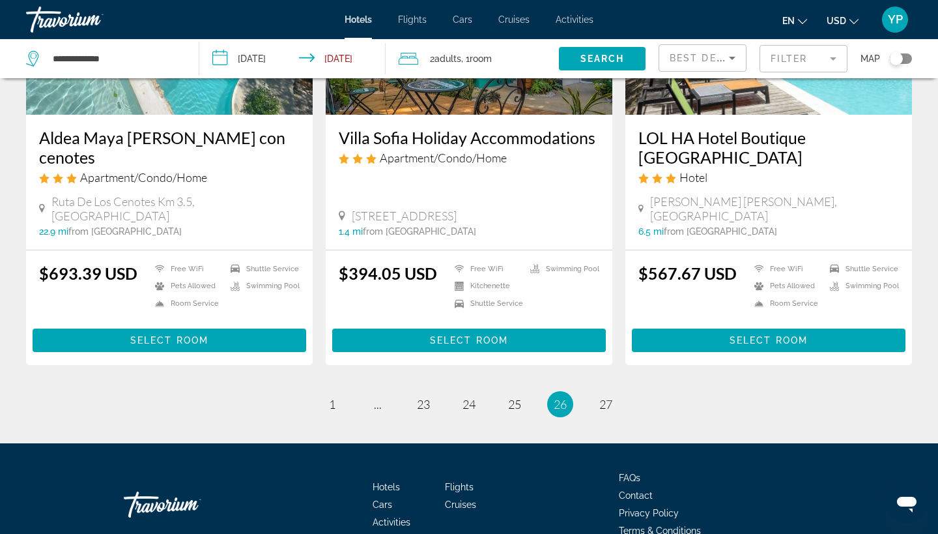
scroll to position [1658, 0]
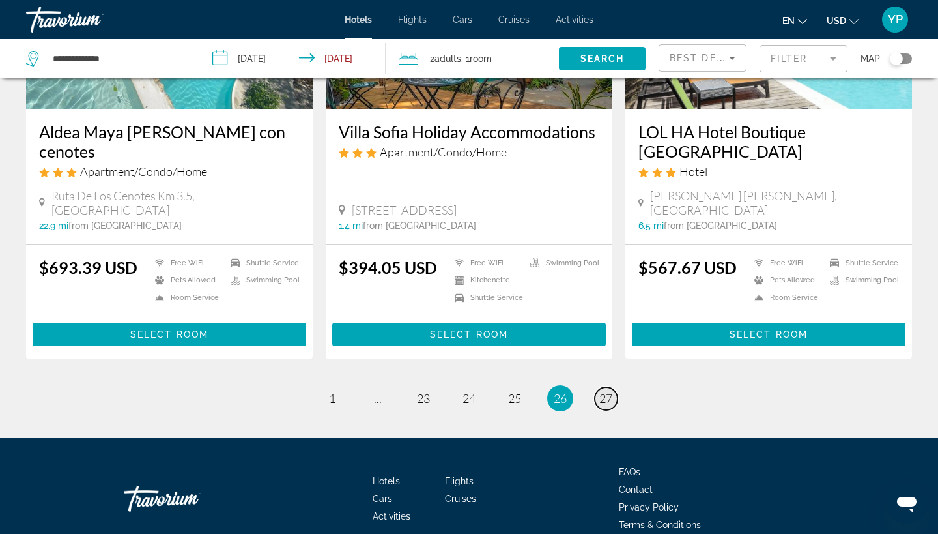
click at [605, 391] on span "27" at bounding box center [605, 398] width 13 height 14
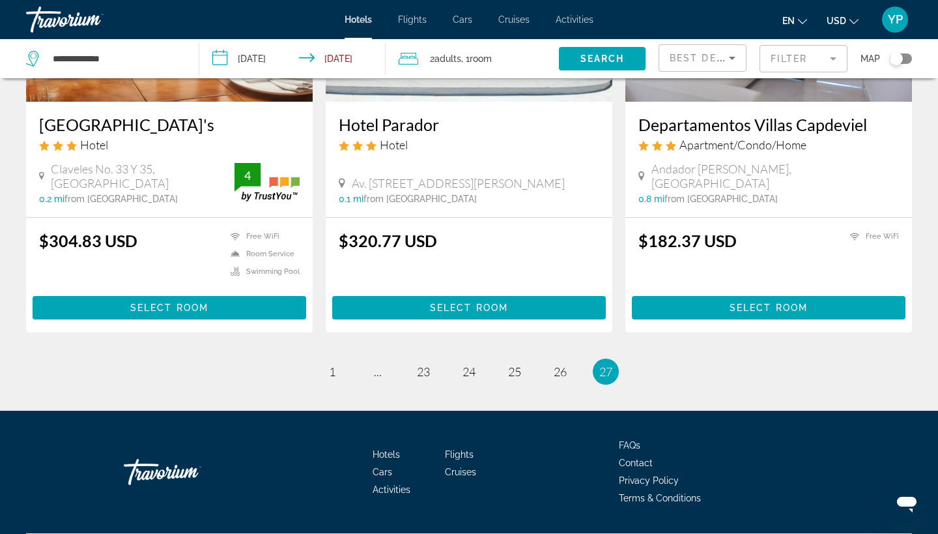
scroll to position [1184, 0]
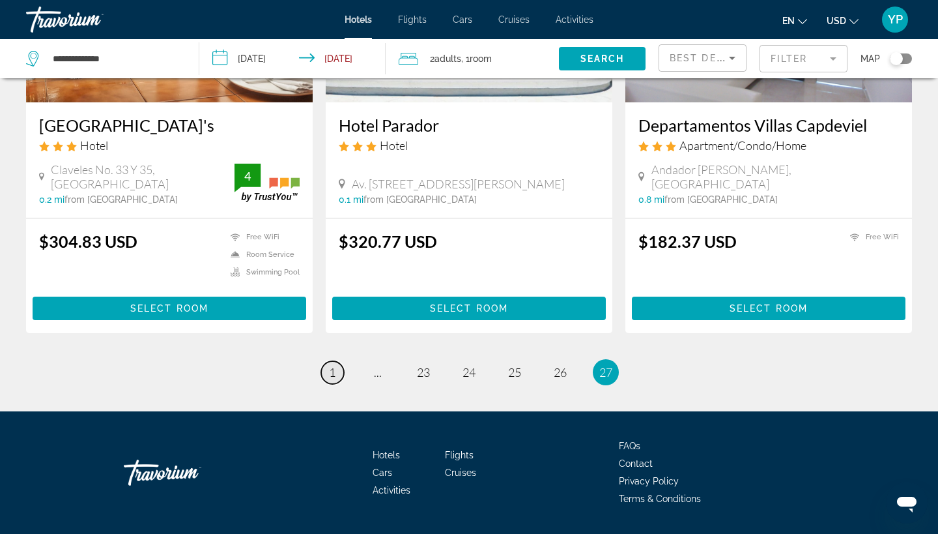
click at [332, 365] on span "1" at bounding box center [332, 372] width 7 height 14
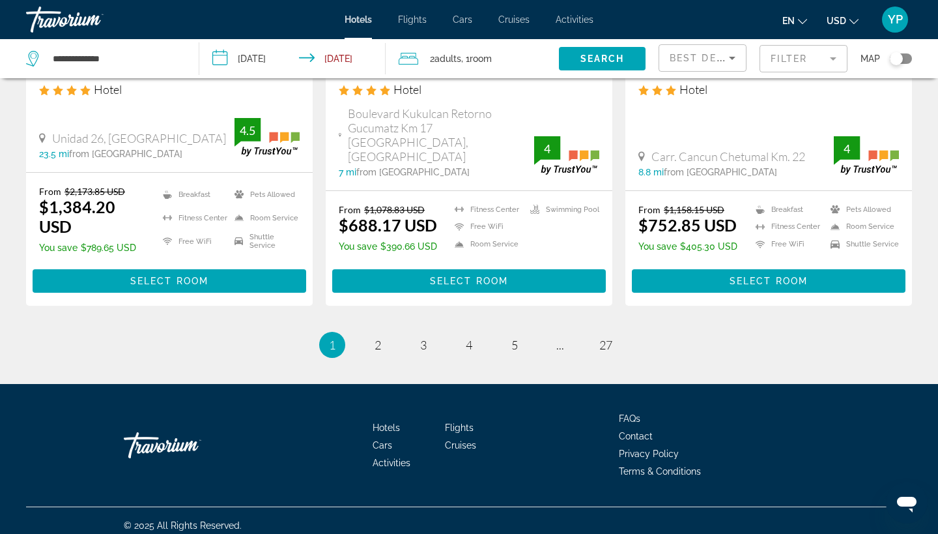
scroll to position [1792, 0]
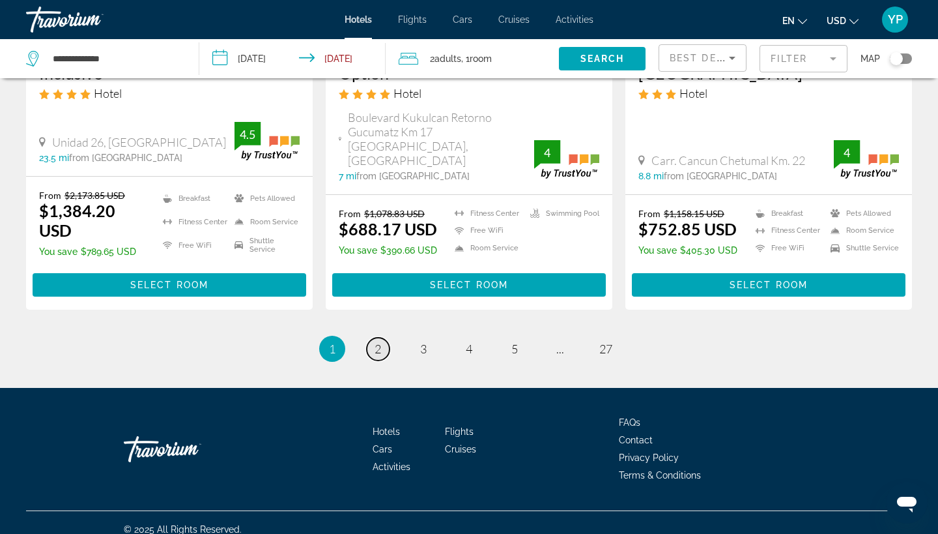
click at [378, 341] on span "2" at bounding box center [378, 348] width 7 height 14
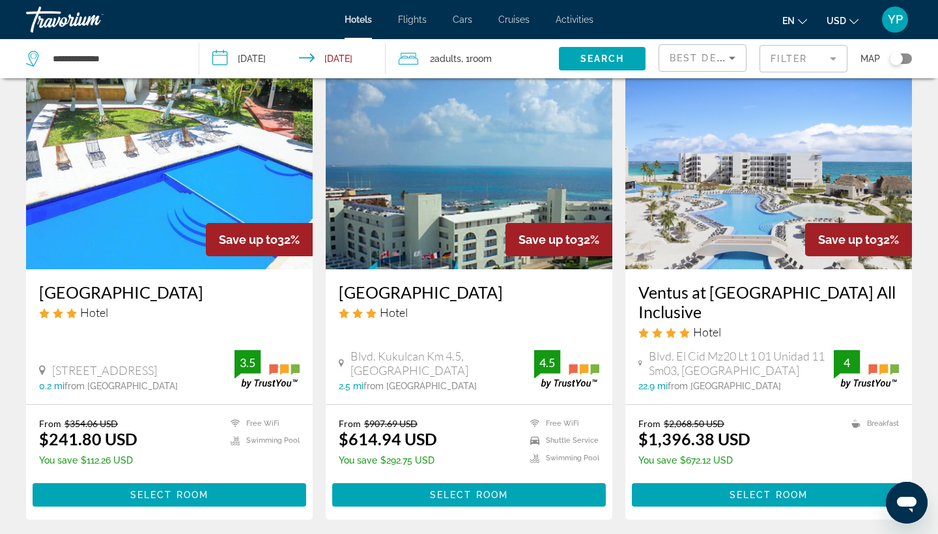
scroll to position [521, 0]
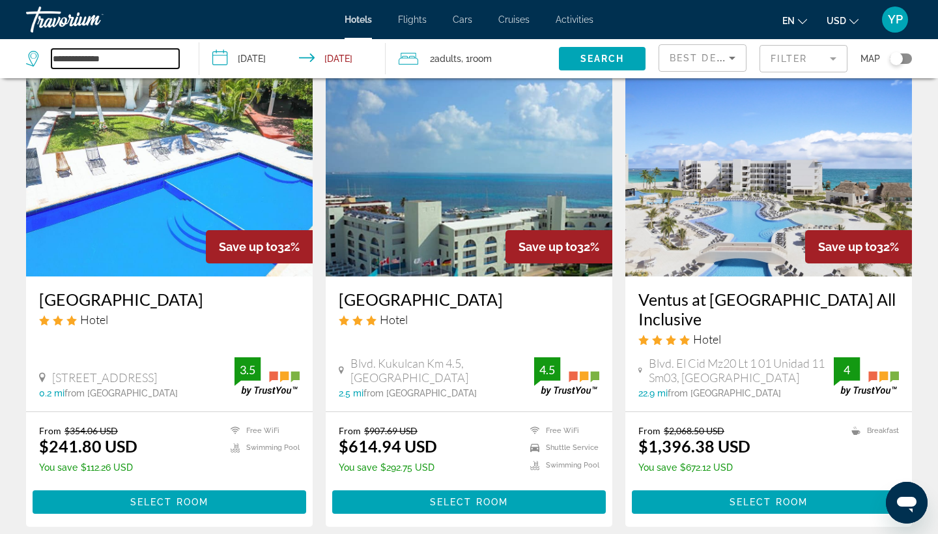
click at [145, 54] on input "**********" at bounding box center [115, 59] width 128 height 20
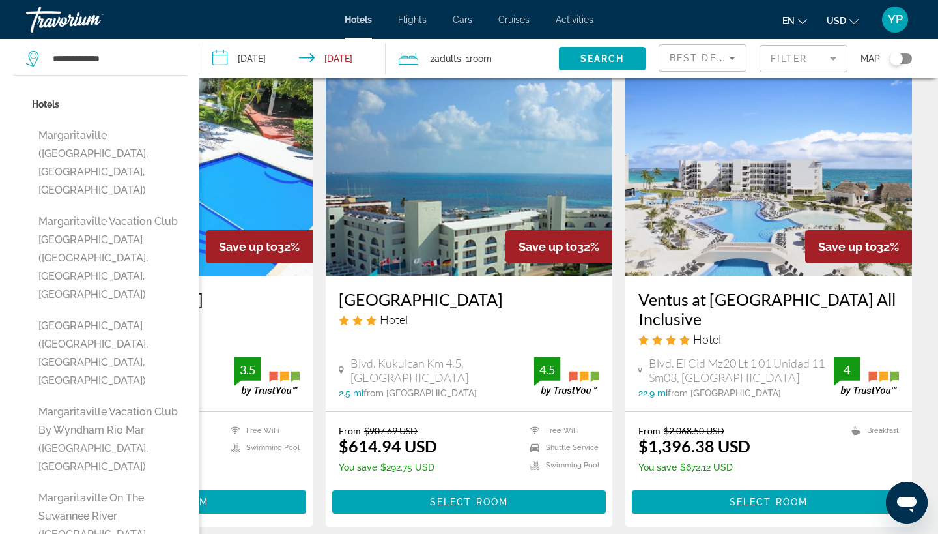
drag, startPoint x: 141, startPoint y: 378, endPoint x: 143, endPoint y: 425, distance: 47.0
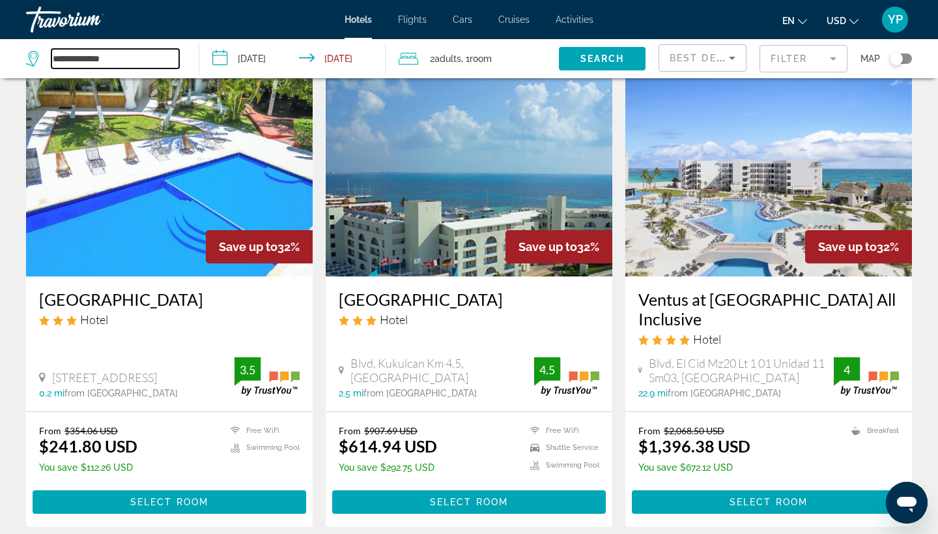
click at [119, 56] on input "**********" at bounding box center [115, 59] width 128 height 20
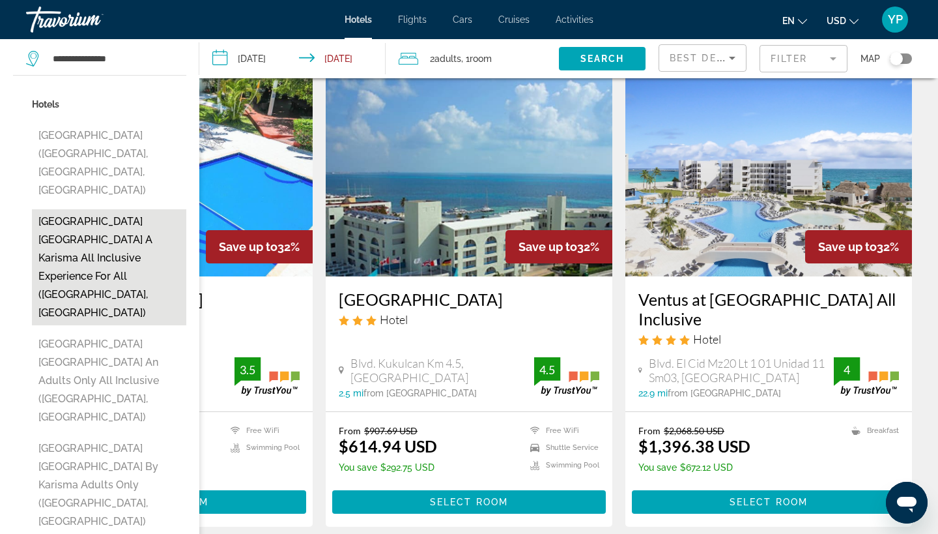
click at [109, 212] on button "[GEOGRAPHIC_DATA] [GEOGRAPHIC_DATA] A Karisma All Inclusive Experience for All …" at bounding box center [109, 267] width 154 height 116
type input "**********"
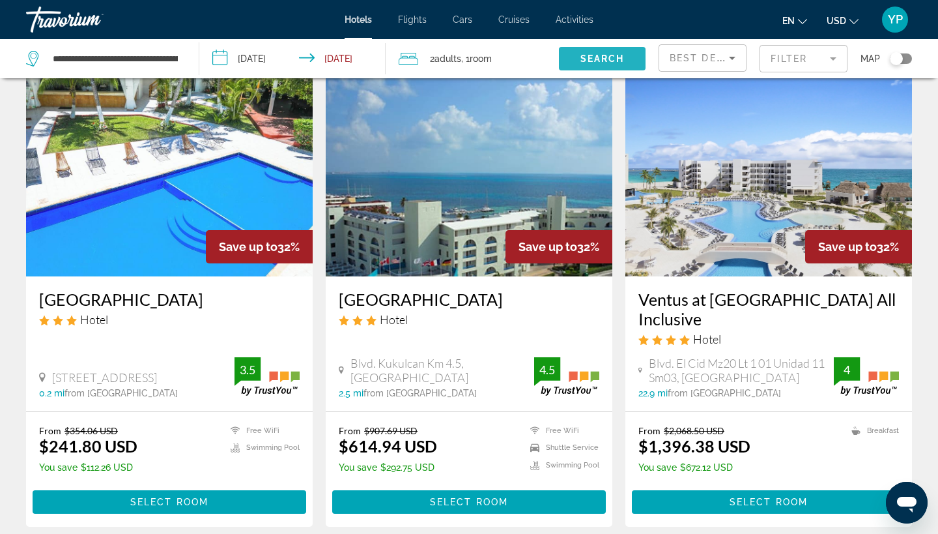
click at [612, 51] on span "Search widget" at bounding box center [602, 58] width 87 height 31
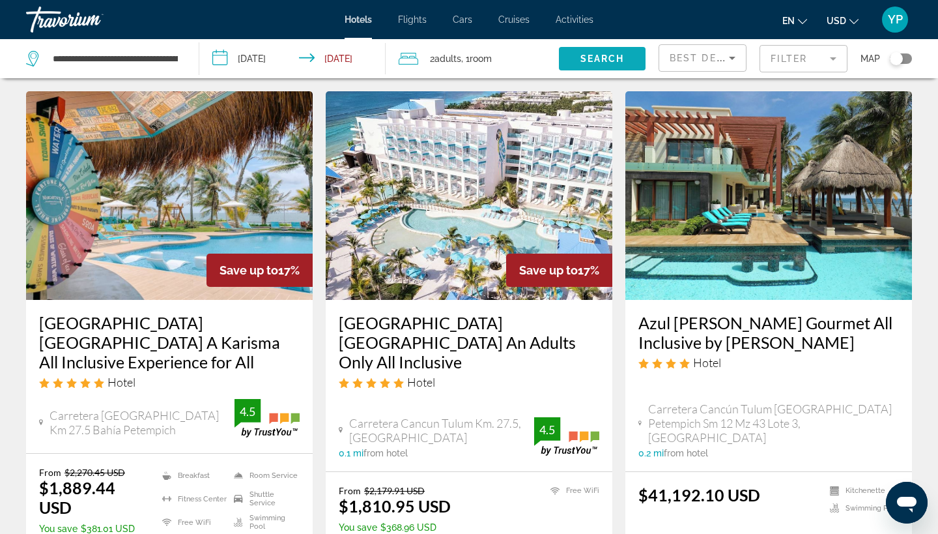
scroll to position [31, 0]
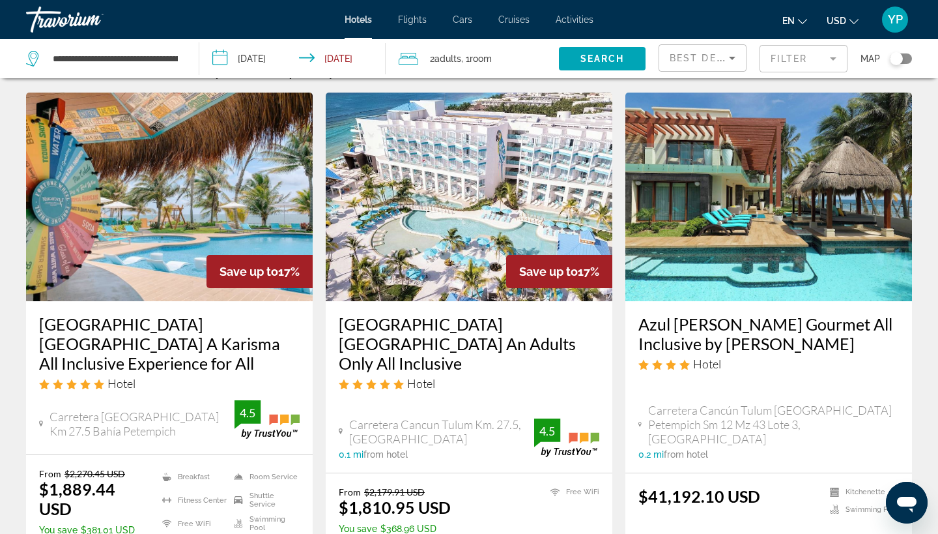
click at [447, 188] on img "Main content" at bounding box center [469, 197] width 287 height 208
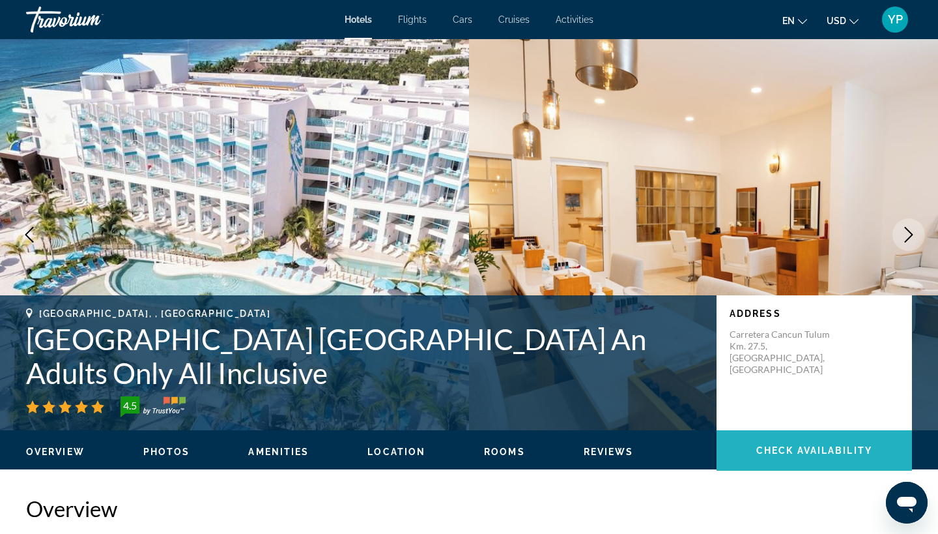
click at [771, 457] on span "Main content" at bounding box center [814, 450] width 195 height 31
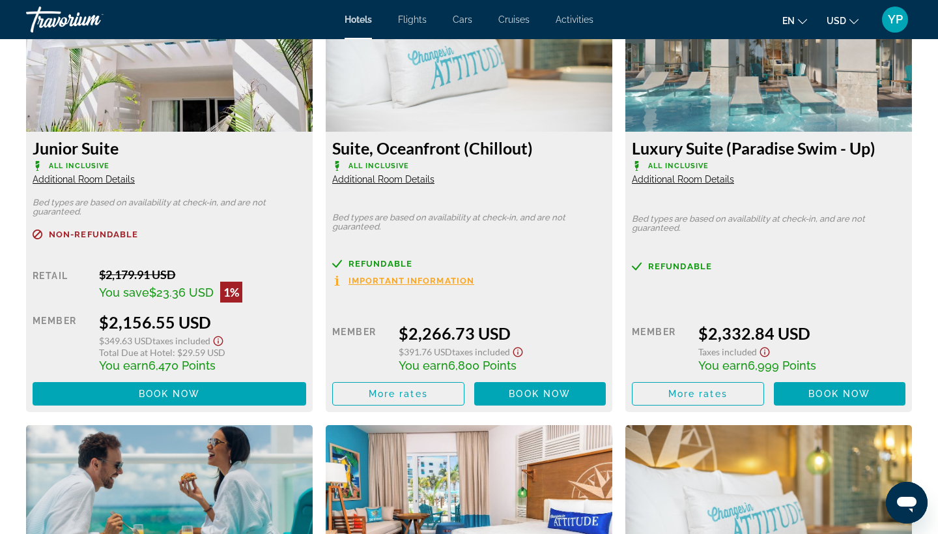
scroll to position [2775, 0]
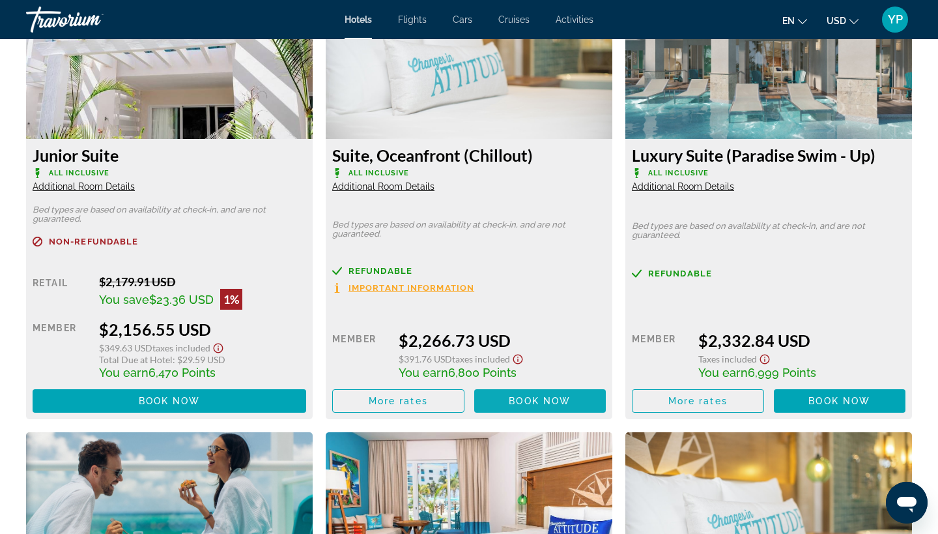
click at [558, 406] on span "Book now" at bounding box center [540, 400] width 62 height 10
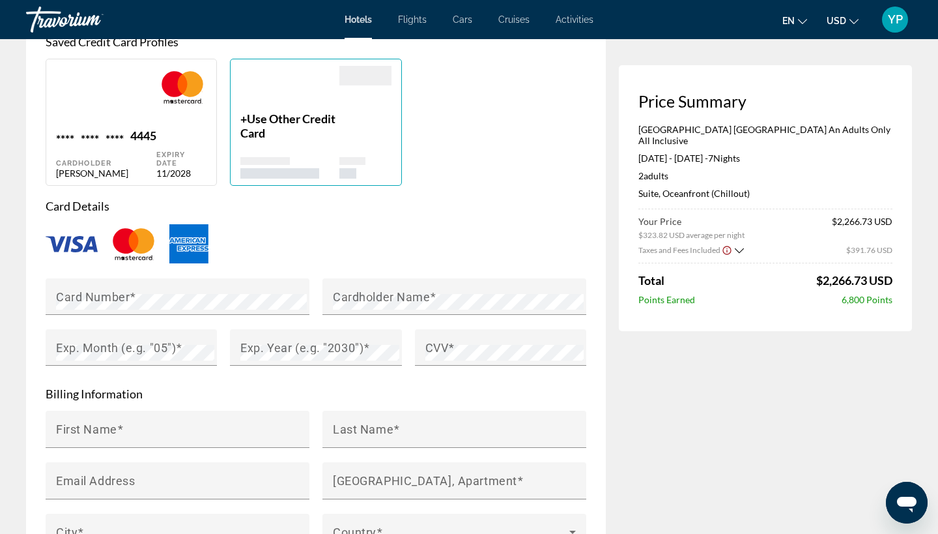
scroll to position [1042, 0]
click at [128, 289] on mat-label "Card Number" at bounding box center [93, 296] width 74 height 14
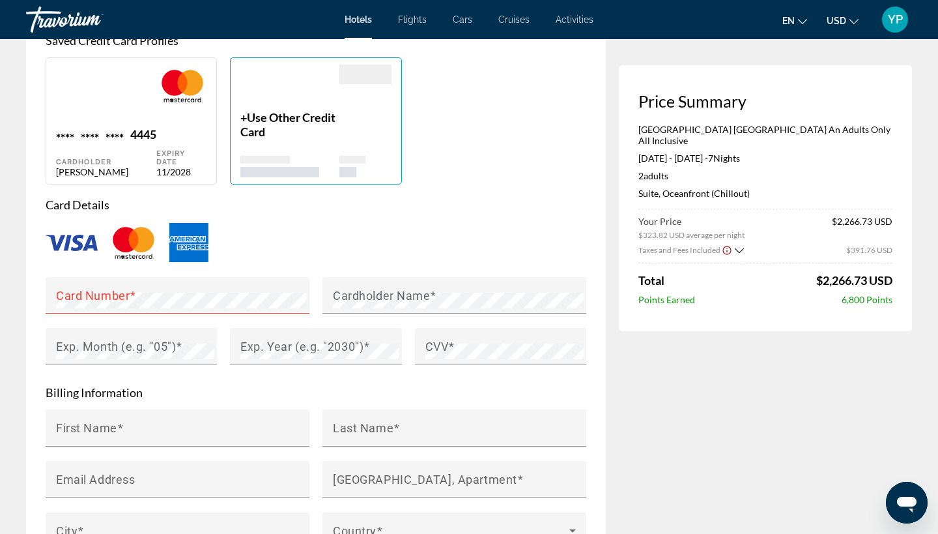
click at [315, 197] on div "Card Details Card Number Cardholder Name Exp. Month (e.g. "05") Exp. Year (e.g.…" at bounding box center [316, 288] width 541 height 182
click at [164, 90] on div "Main content" at bounding box center [182, 95] width 52 height 63
type input "****"
type input "******"
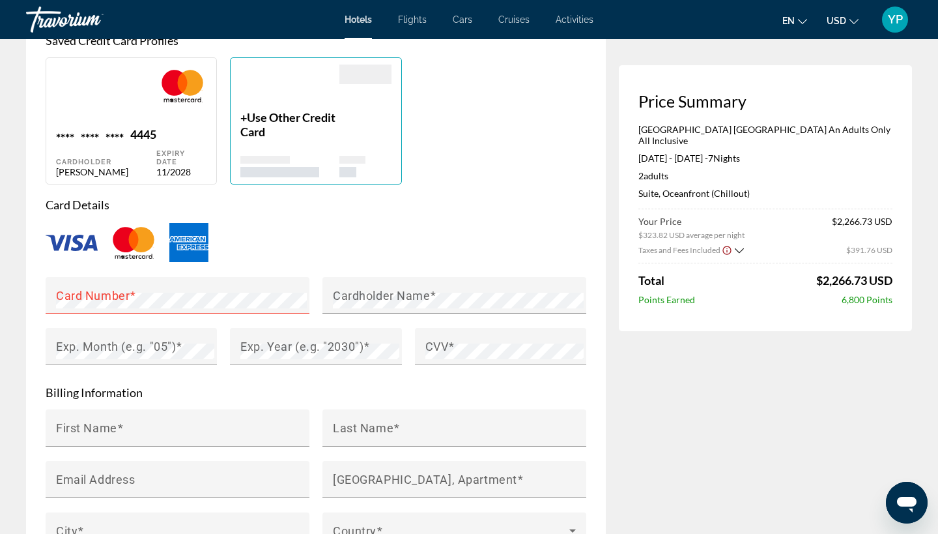
type input "**********"
type input "*****"
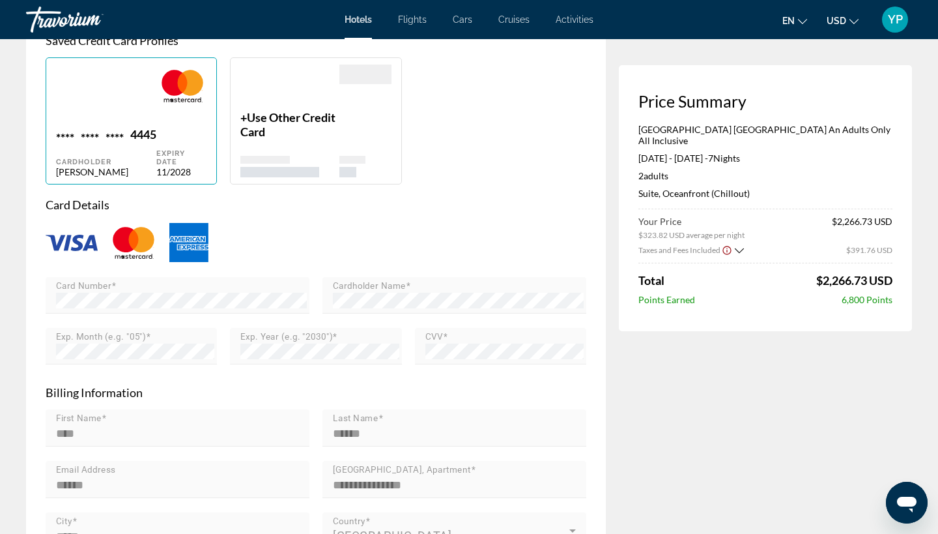
click at [165, 90] on div "Main content" at bounding box center [182, 95] width 52 height 63
type input "****"
type input "******"
type input "**********"
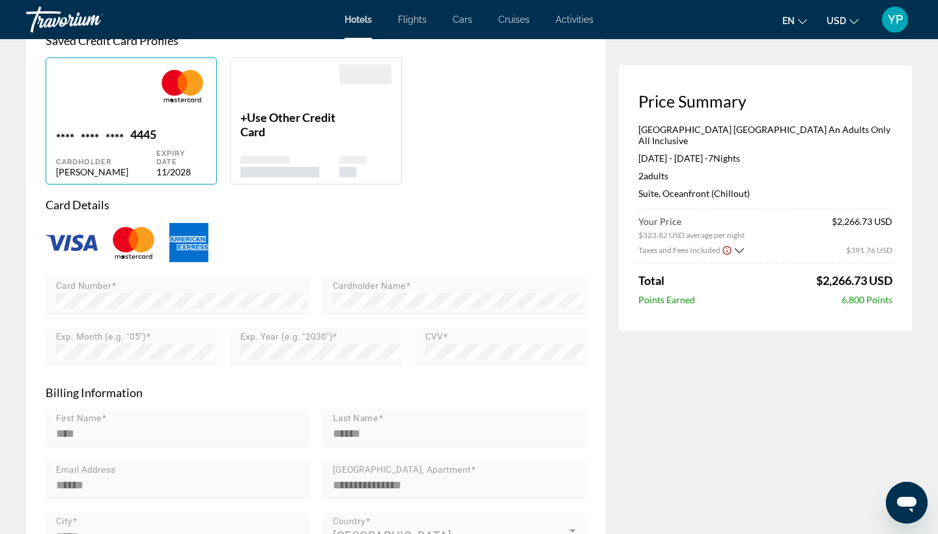
type input "*****"
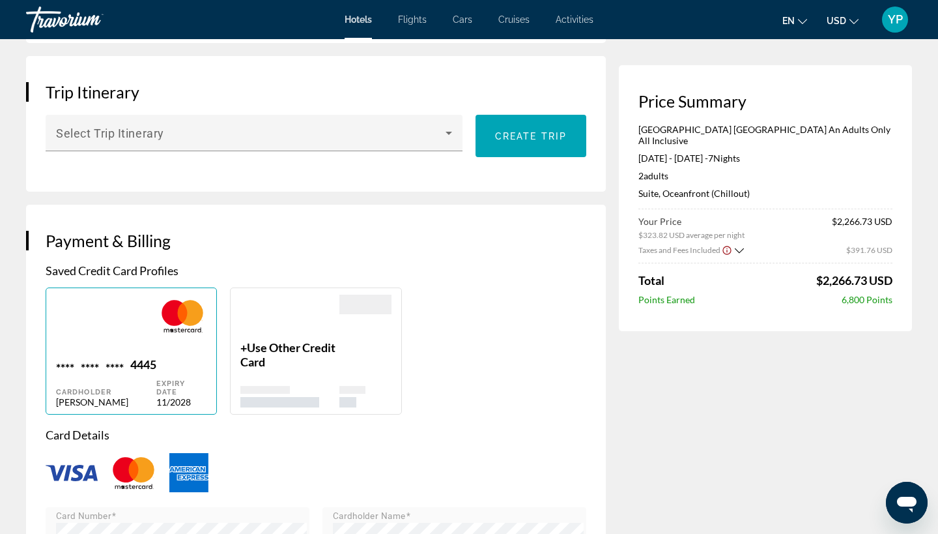
scroll to position [807, 0]
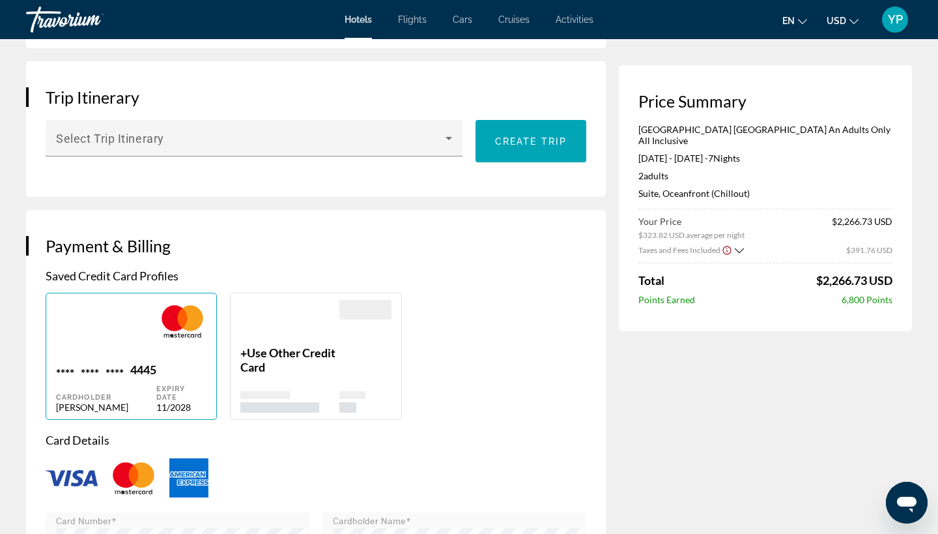
click at [124, 326] on div "Main content" at bounding box center [106, 331] width 100 height 63
type input "****"
type input "******"
type input "**********"
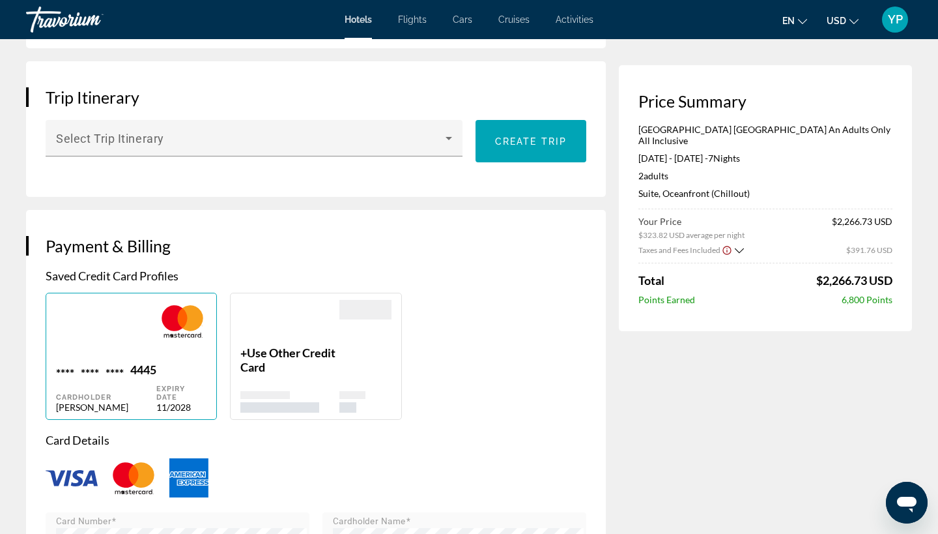
type input "*****"
click at [291, 345] on div "+ Use Other Credit Card" at bounding box center [289, 378] width 98 height 67
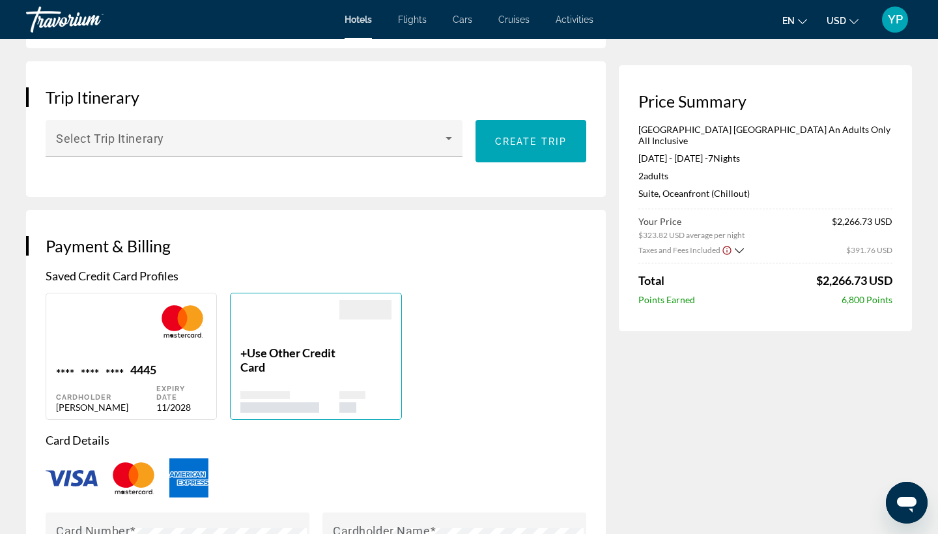
click at [133, 362] on div "4445" at bounding box center [143, 371] width 26 height 18
type input "****"
type input "******"
type input "**********"
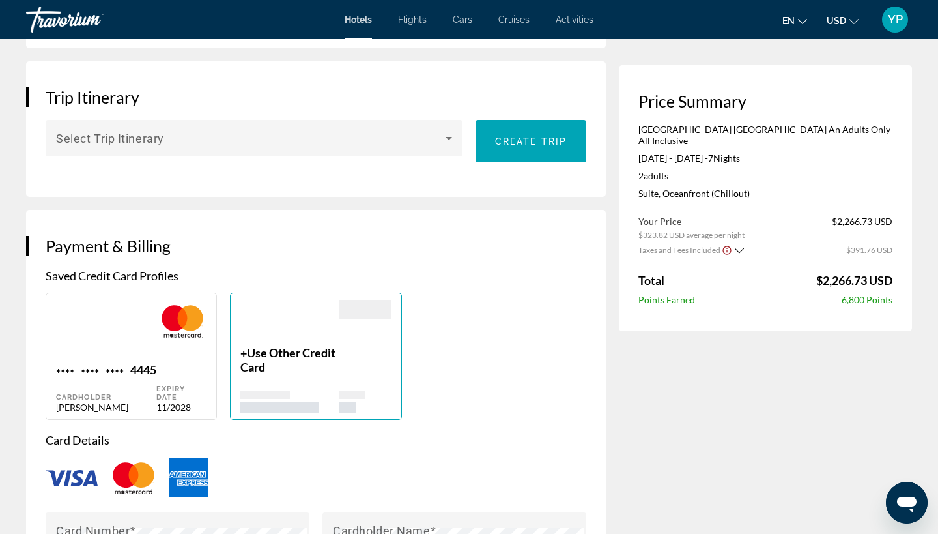
type input "*****"
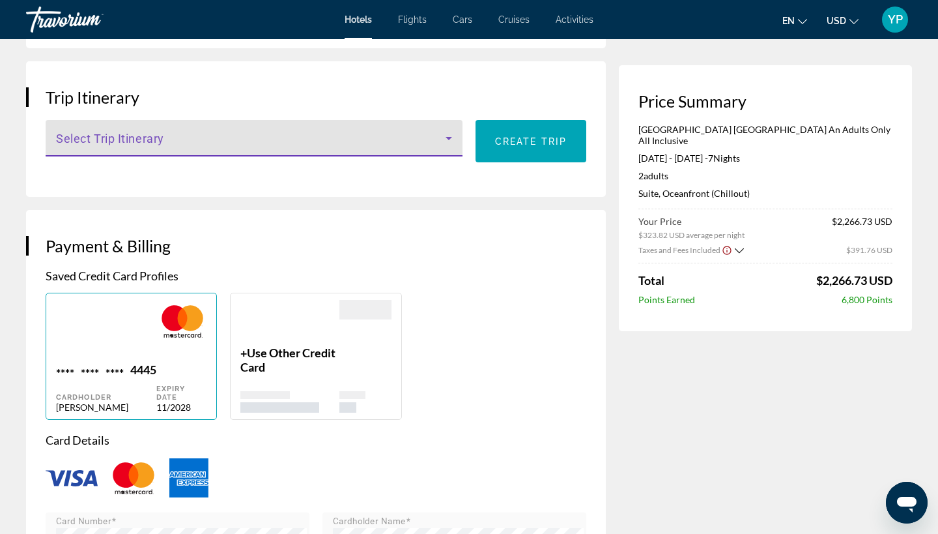
click at [450, 130] on icon "Main content" at bounding box center [449, 138] width 16 height 16
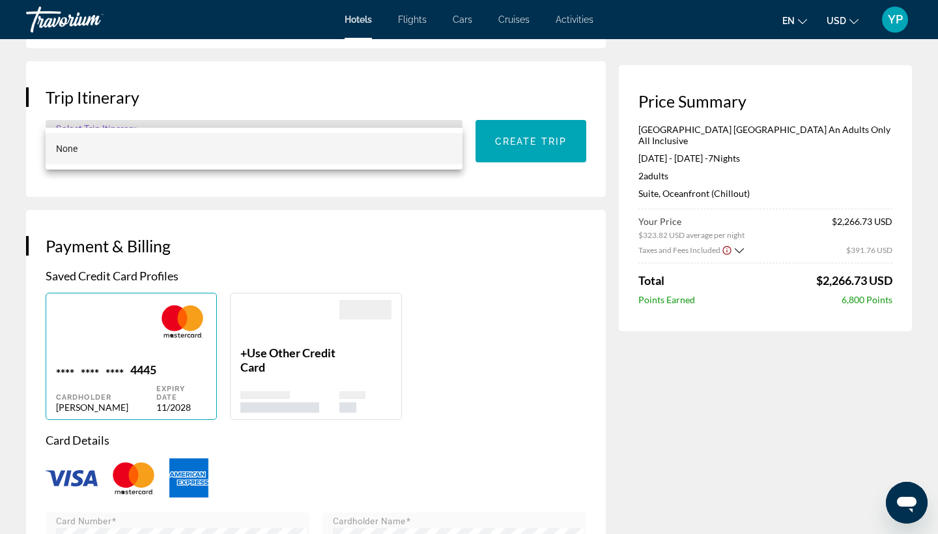
click at [433, 164] on div "None" at bounding box center [254, 149] width 417 height 42
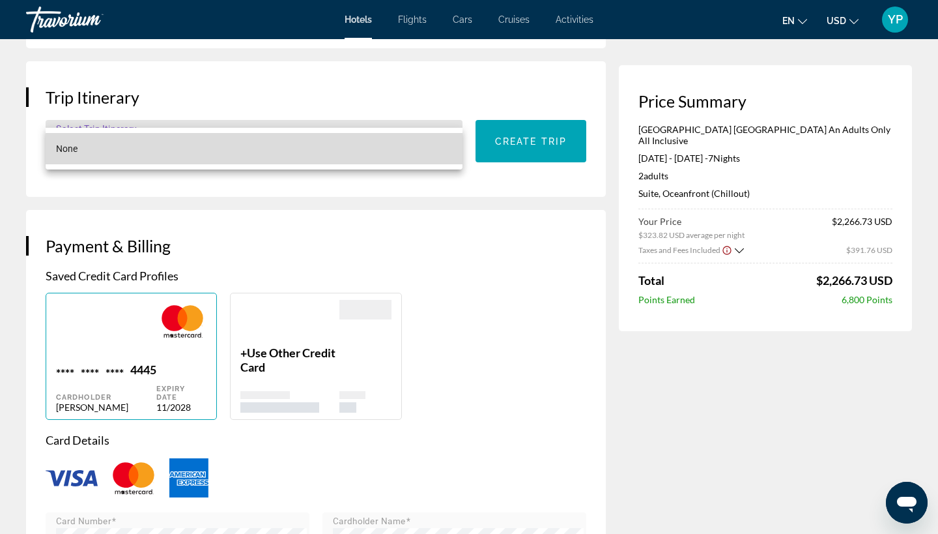
click at [385, 153] on mat-option "None" at bounding box center [254, 148] width 417 height 31
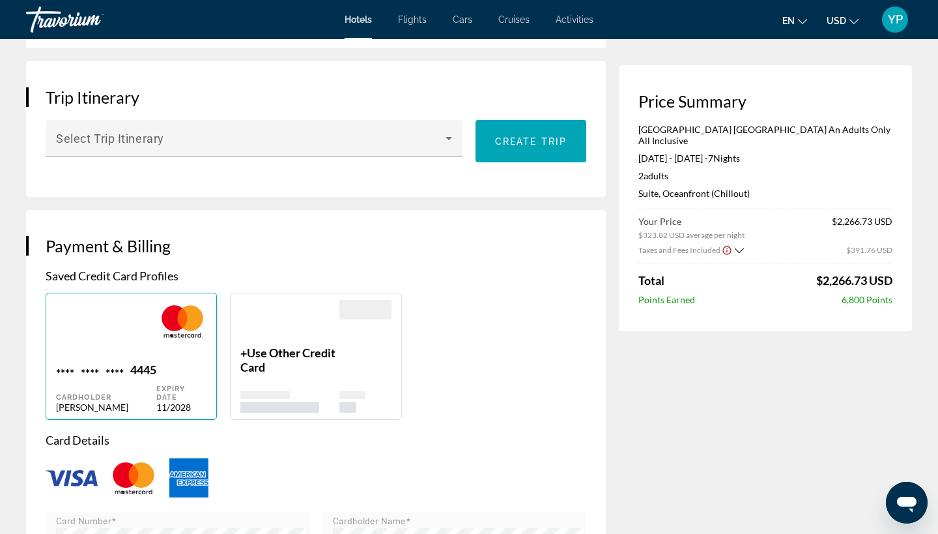
click at [565, 293] on div "**** **** **** 4445 Cardholder [PERSON_NAME] Date 11/2028 + Use Other Credit Ca…" at bounding box center [316, 356] width 554 height 127
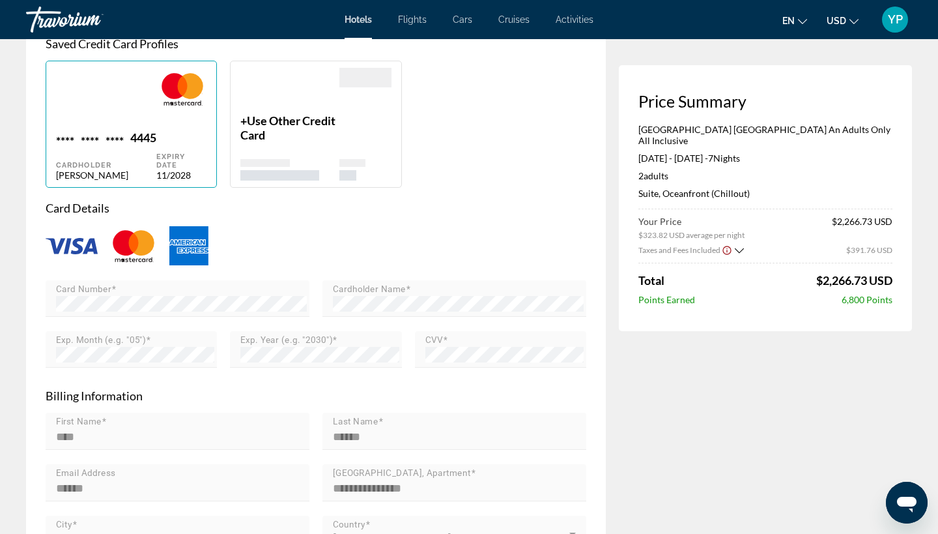
scroll to position [1112, 0]
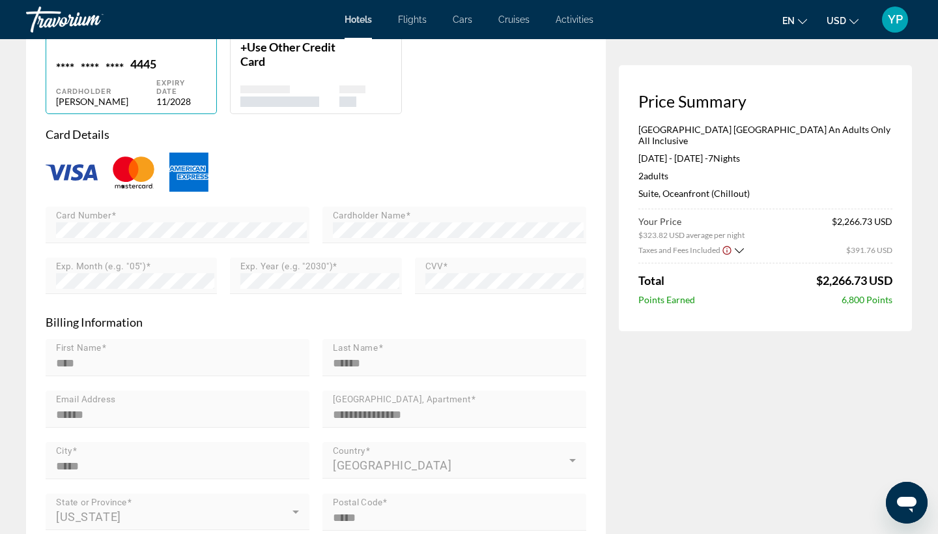
click at [429, 261] on mat-label "CVV" at bounding box center [434, 266] width 18 height 10
click at [115, 210] on span "Main content" at bounding box center [113, 215] width 5 height 10
click at [111, 210] on span "Main content" at bounding box center [113, 215] width 5 height 10
click at [130, 151] on img "Main content" at bounding box center [133, 172] width 52 height 43
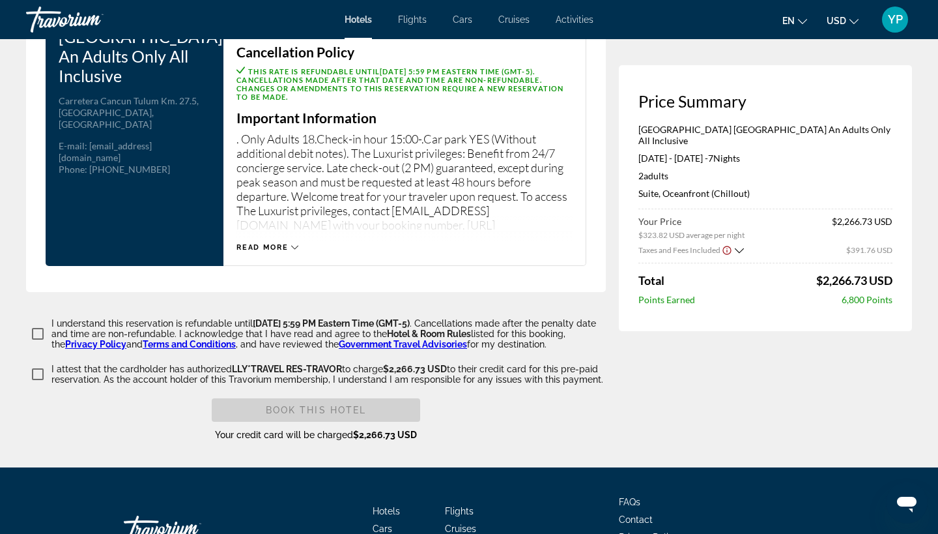
scroll to position [1823, 0]
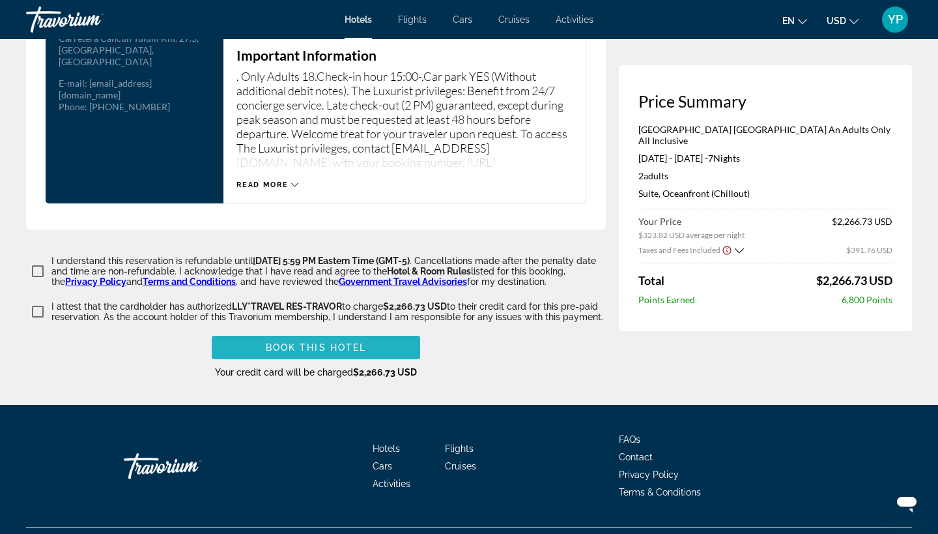
click at [281, 342] on span "Book this hotel" at bounding box center [316, 347] width 101 height 10
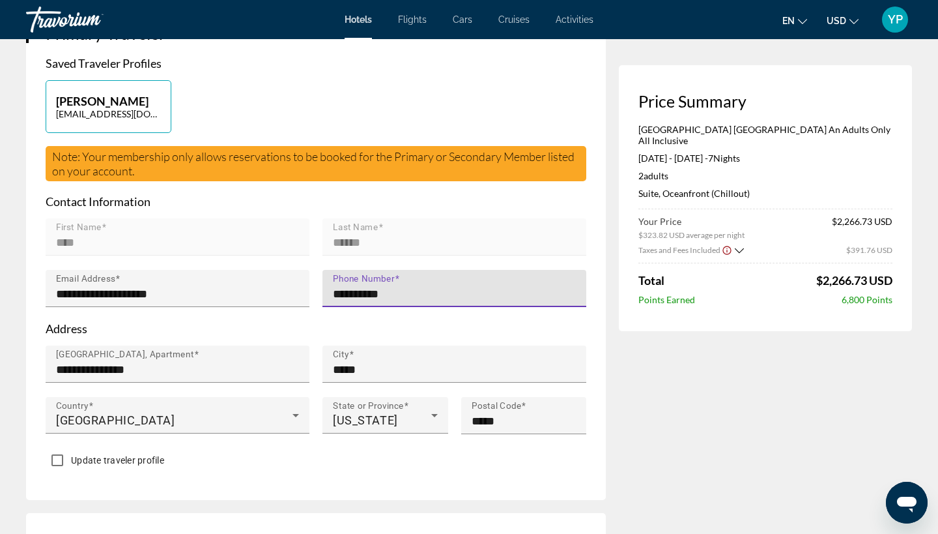
type input "**********"
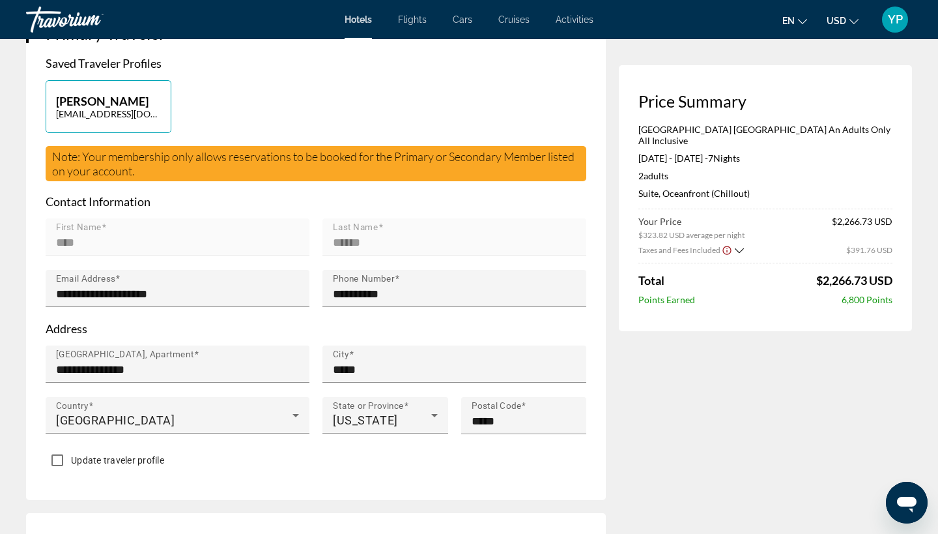
click at [81, 222] on mat-label "First Name" at bounding box center [79, 227] width 46 height 10
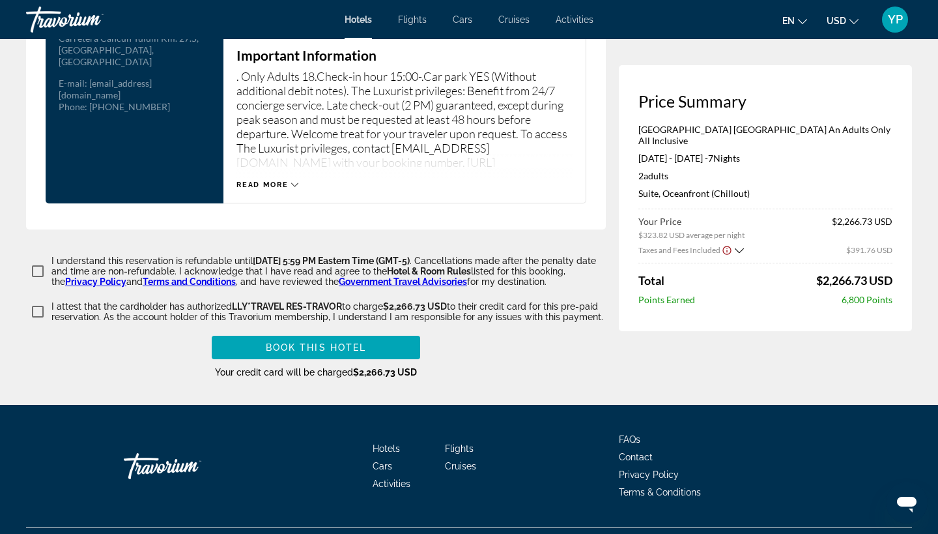
scroll to position [1822, 0]
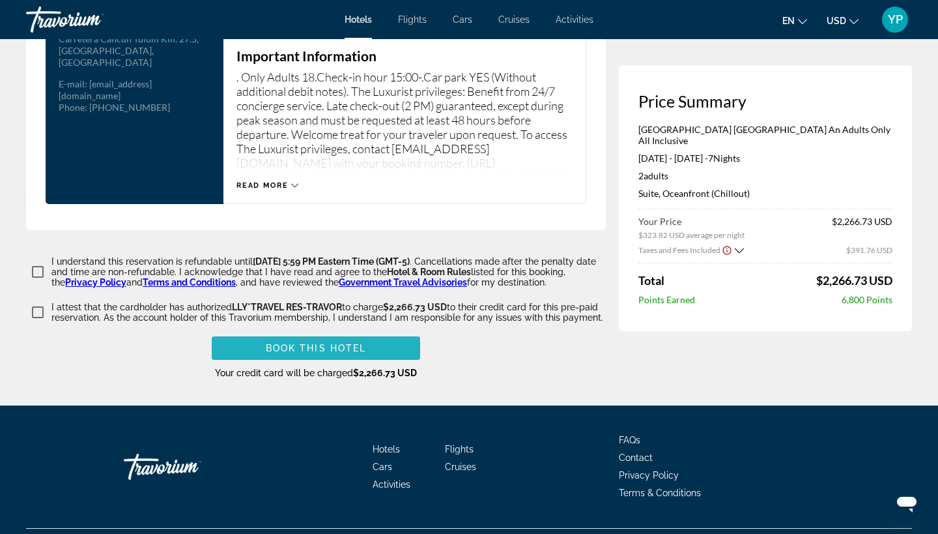
click at [356, 343] on span "Book this hotel" at bounding box center [316, 348] width 101 height 10
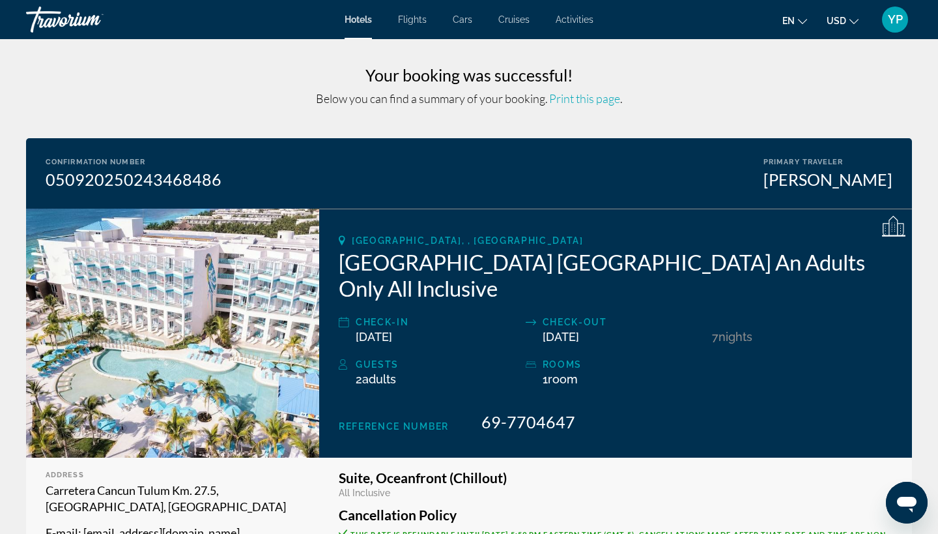
click at [305, 269] on img "Main content" at bounding box center [172, 332] width 293 height 249
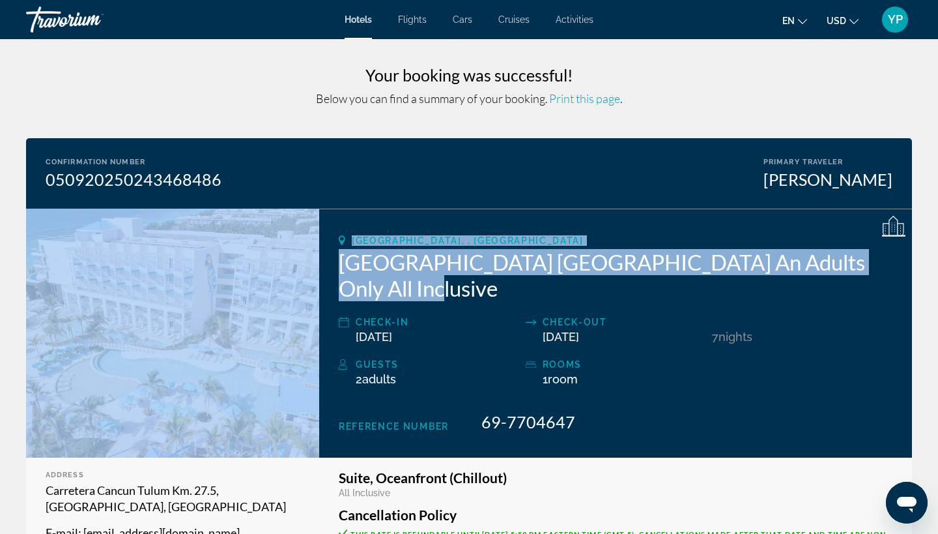
drag, startPoint x: 324, startPoint y: 291, endPoint x: 311, endPoint y: 298, distance: 15.4
click at [311, 298] on div "[GEOGRAPHIC_DATA], , [GEOGRAPHIC_DATA] [GEOGRAPHIC_DATA] [GEOGRAPHIC_DATA] An A…" at bounding box center [469, 332] width 899 height 249
click at [257, 311] on img "Main content" at bounding box center [172, 332] width 293 height 249
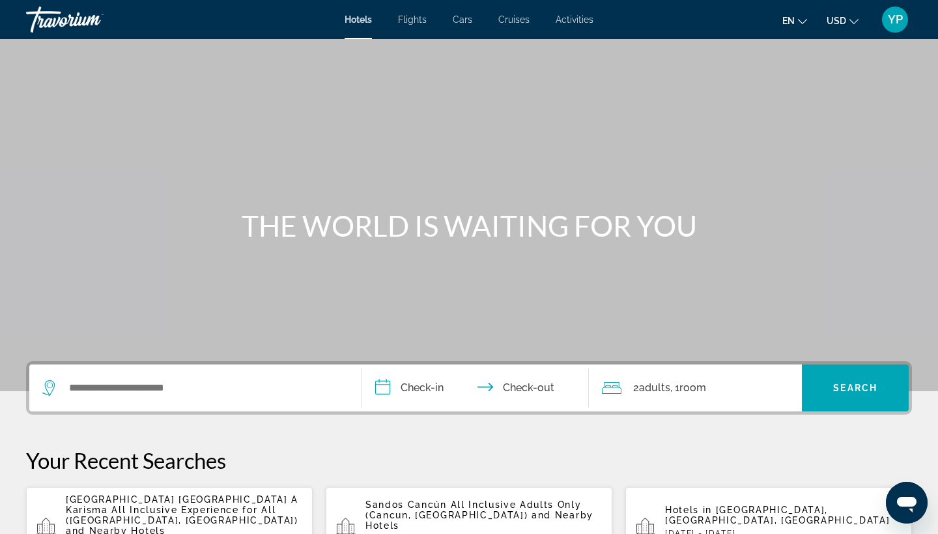
click at [896, 18] on span "YP" at bounding box center [895, 19] width 15 height 13
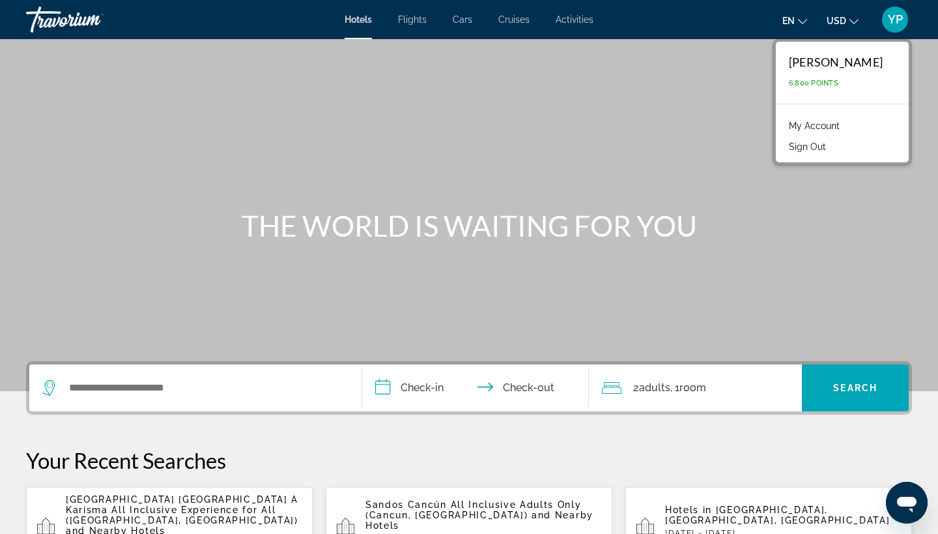
click at [846, 122] on link "My Account" at bounding box center [814, 125] width 64 height 17
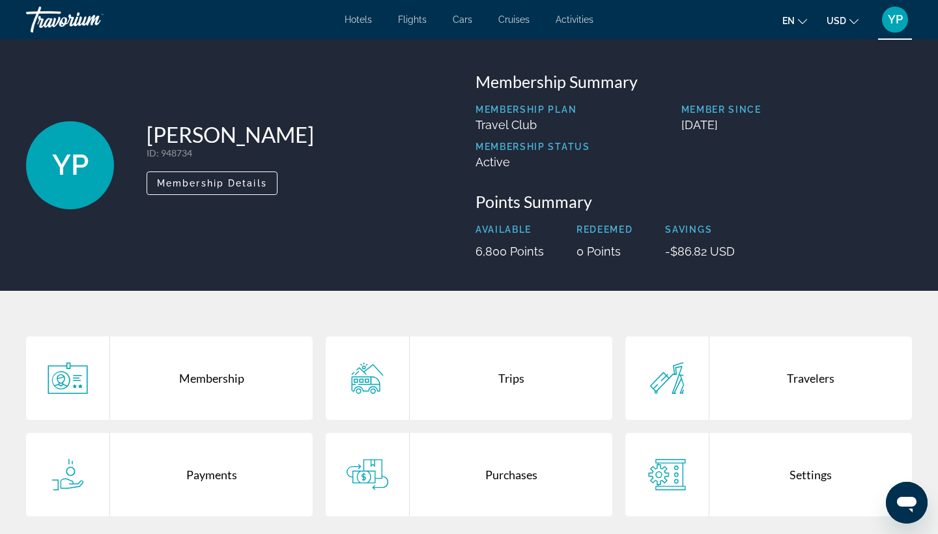
click at [516, 375] on div "Trips" at bounding box center [511, 377] width 203 height 83
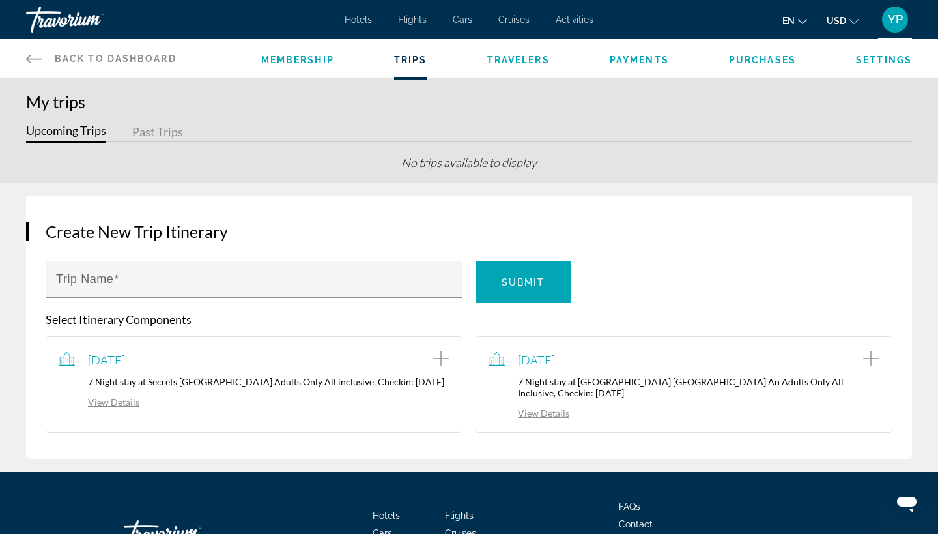
click at [560, 415] on link "View Details" at bounding box center [529, 412] width 80 height 11
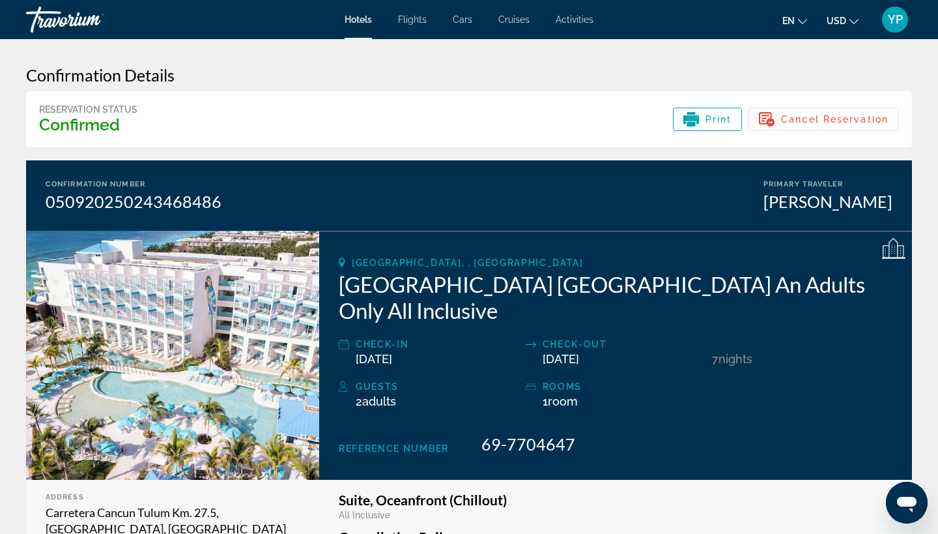
click at [534, 411] on div "Guests 2 Adult Adults , Child Children ( ages ) rooms 1 Room rooms" at bounding box center [616, 399] width 554 height 42
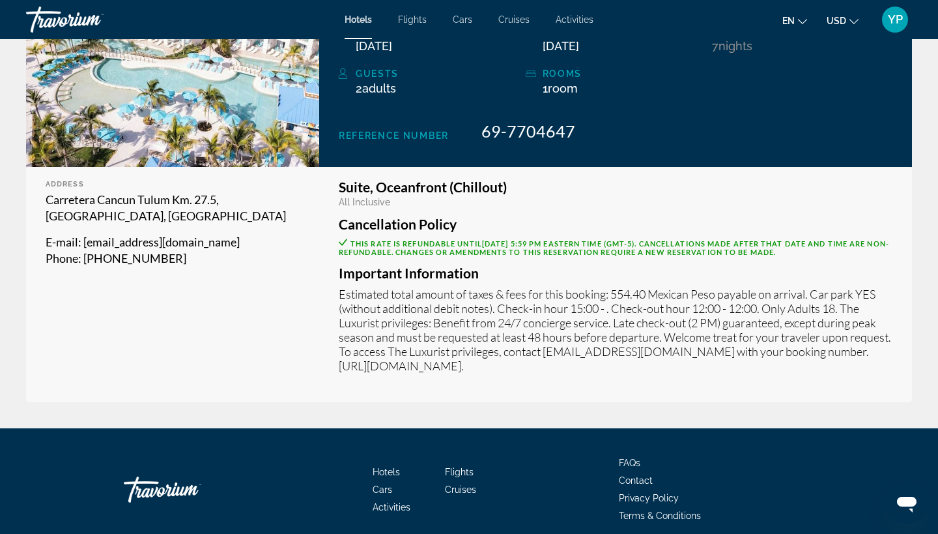
scroll to position [347, 0]
